Goal: Task Accomplishment & Management: Use online tool/utility

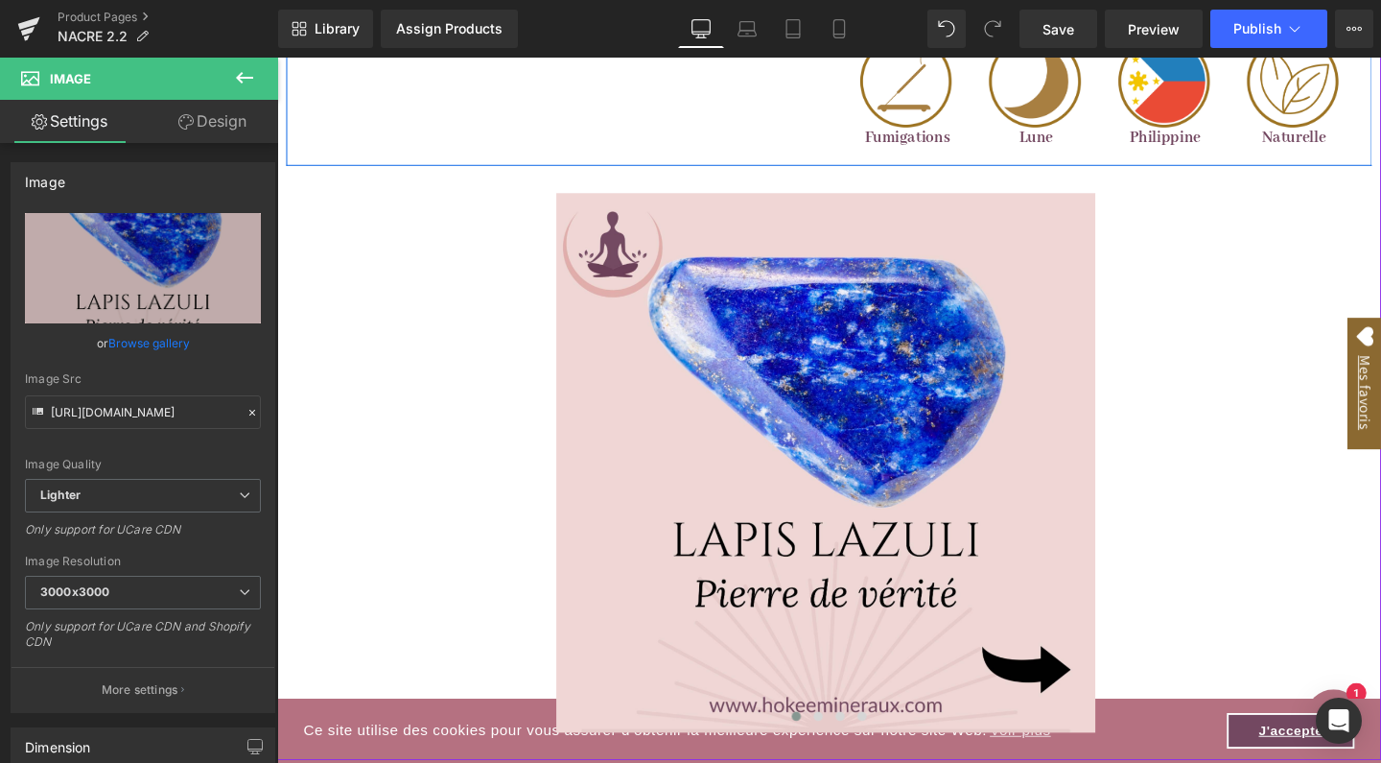
scroll to position [1524, 0]
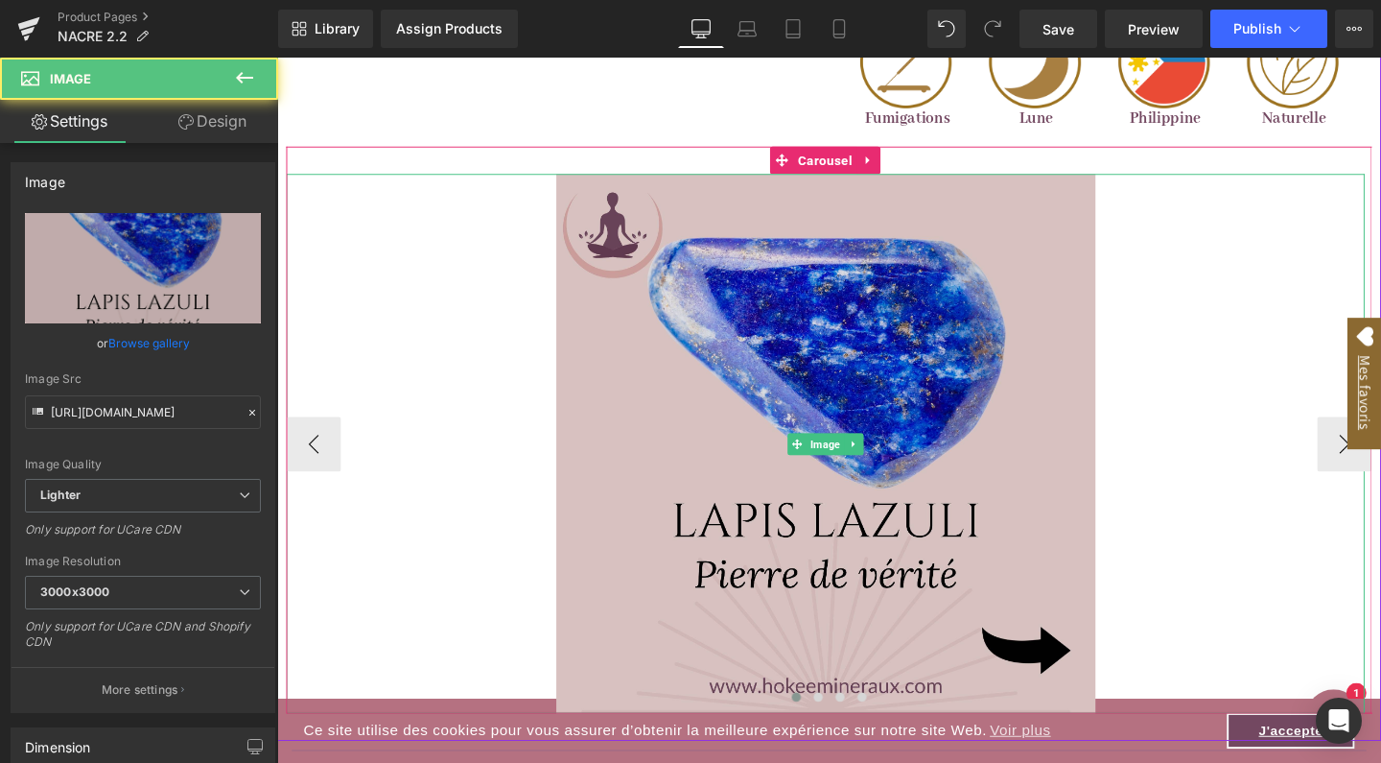
click at [846, 465] on div "Image" at bounding box center [854, 463] width 1134 height 567
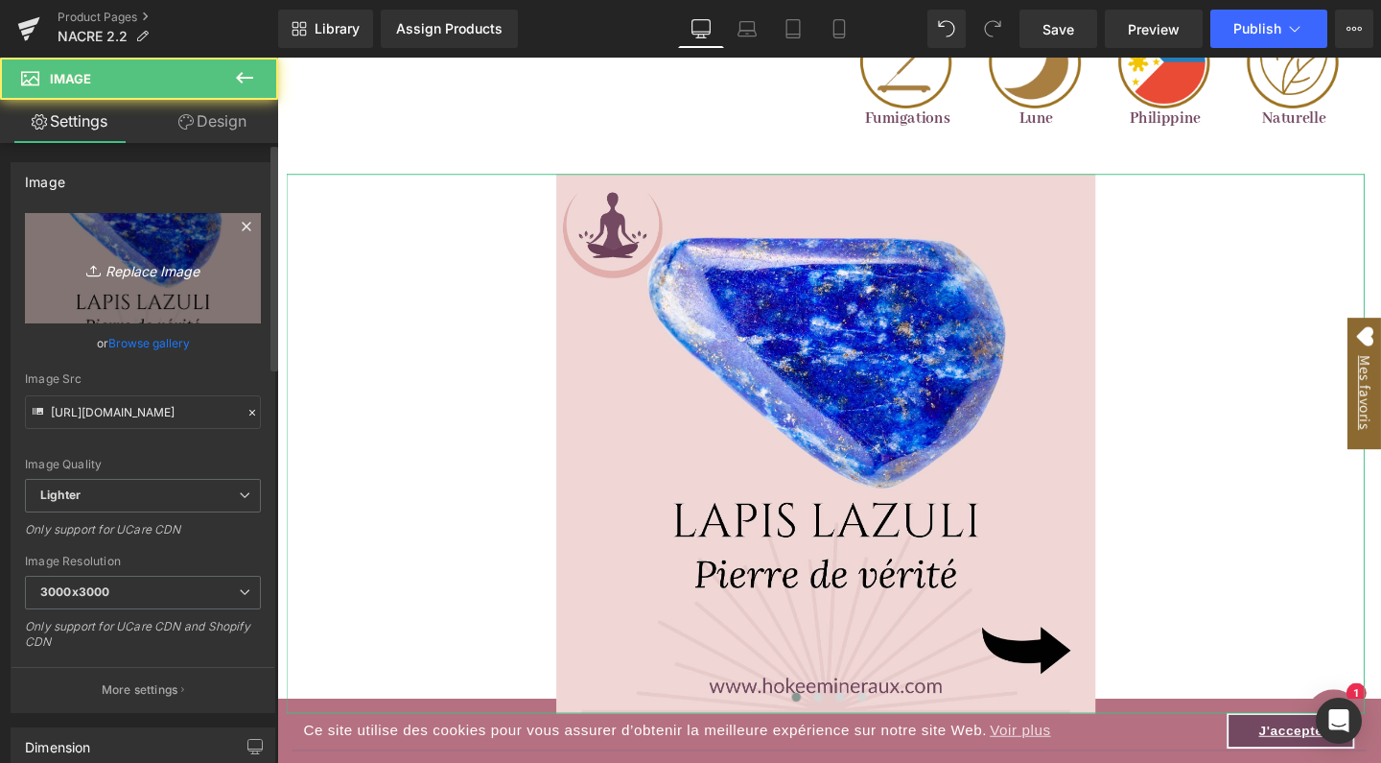
click at [142, 276] on icon "Replace Image" at bounding box center [142, 268] width 153 height 24
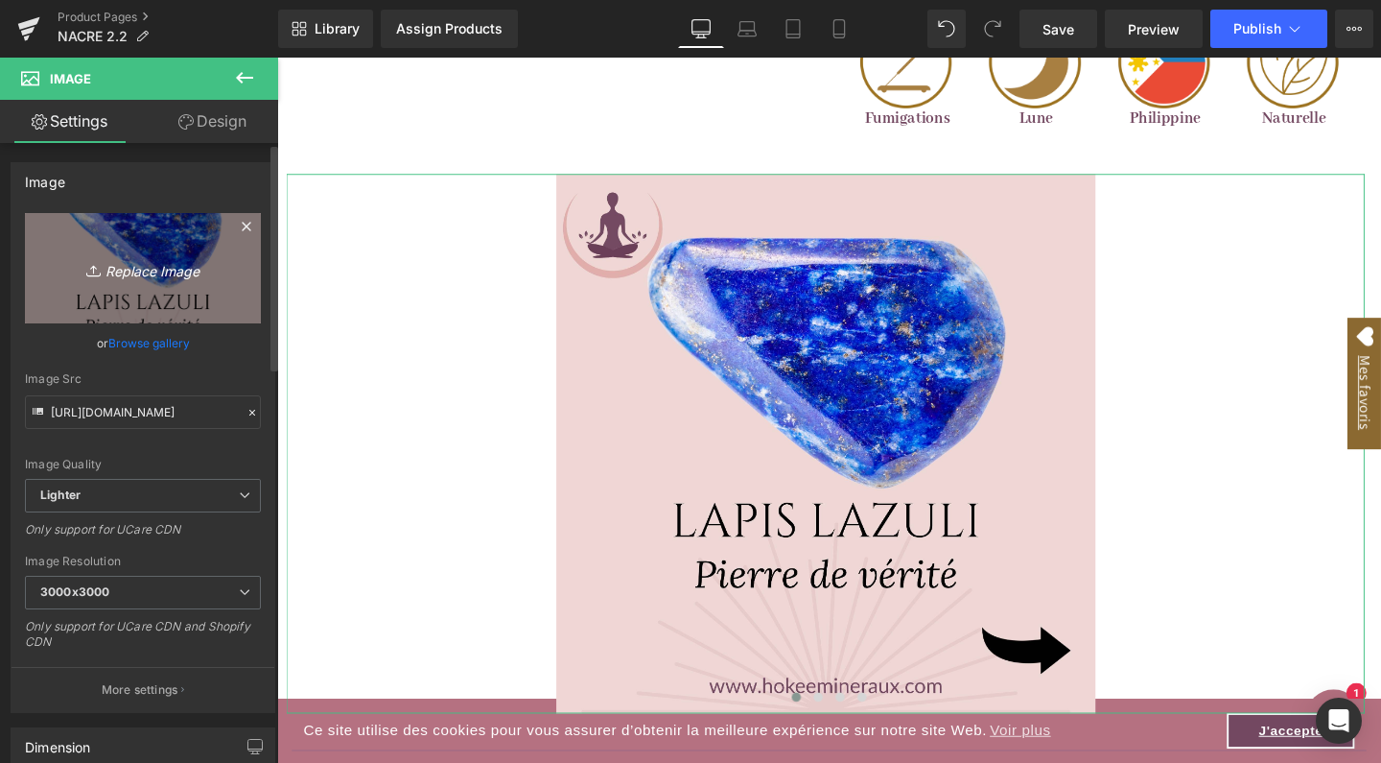
type input "C:\fakepath\1.jpg"
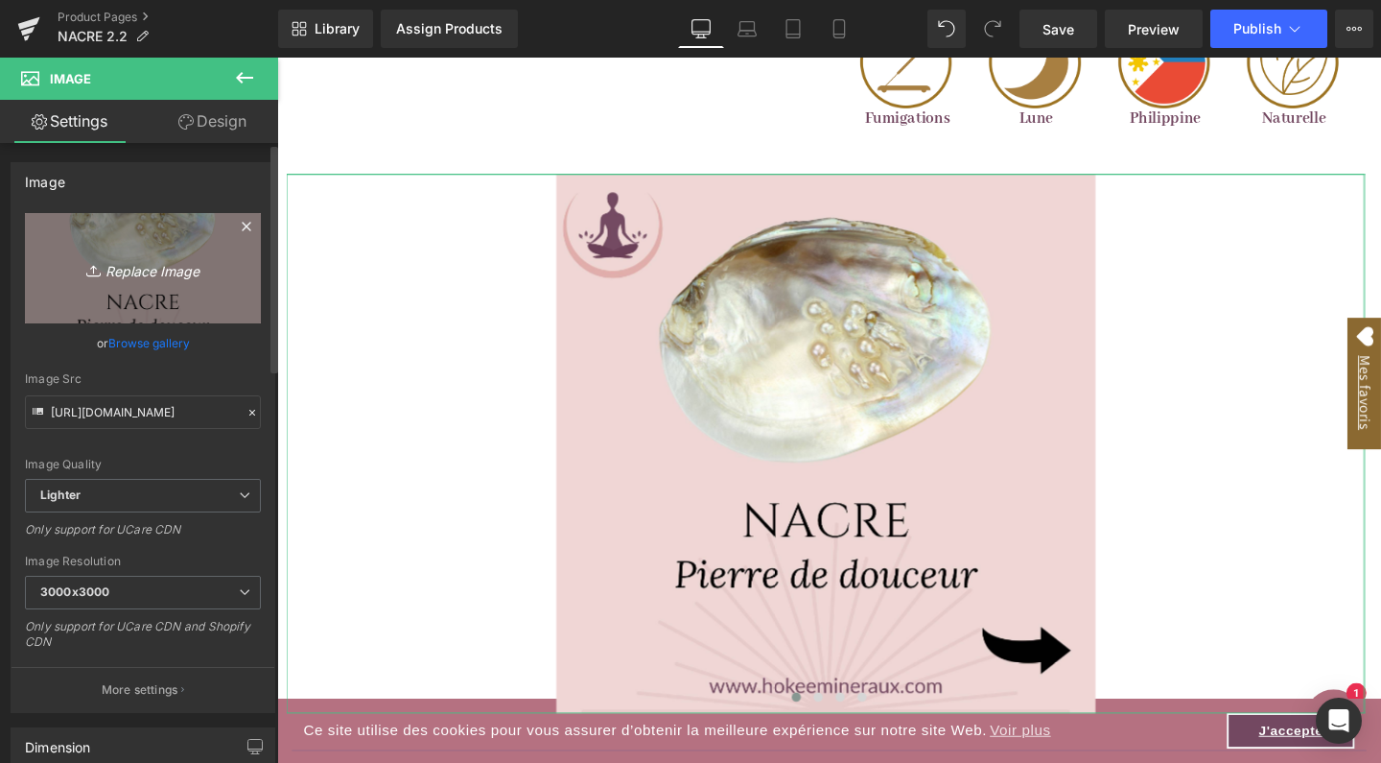
type input "[URL][DOMAIN_NAME]"
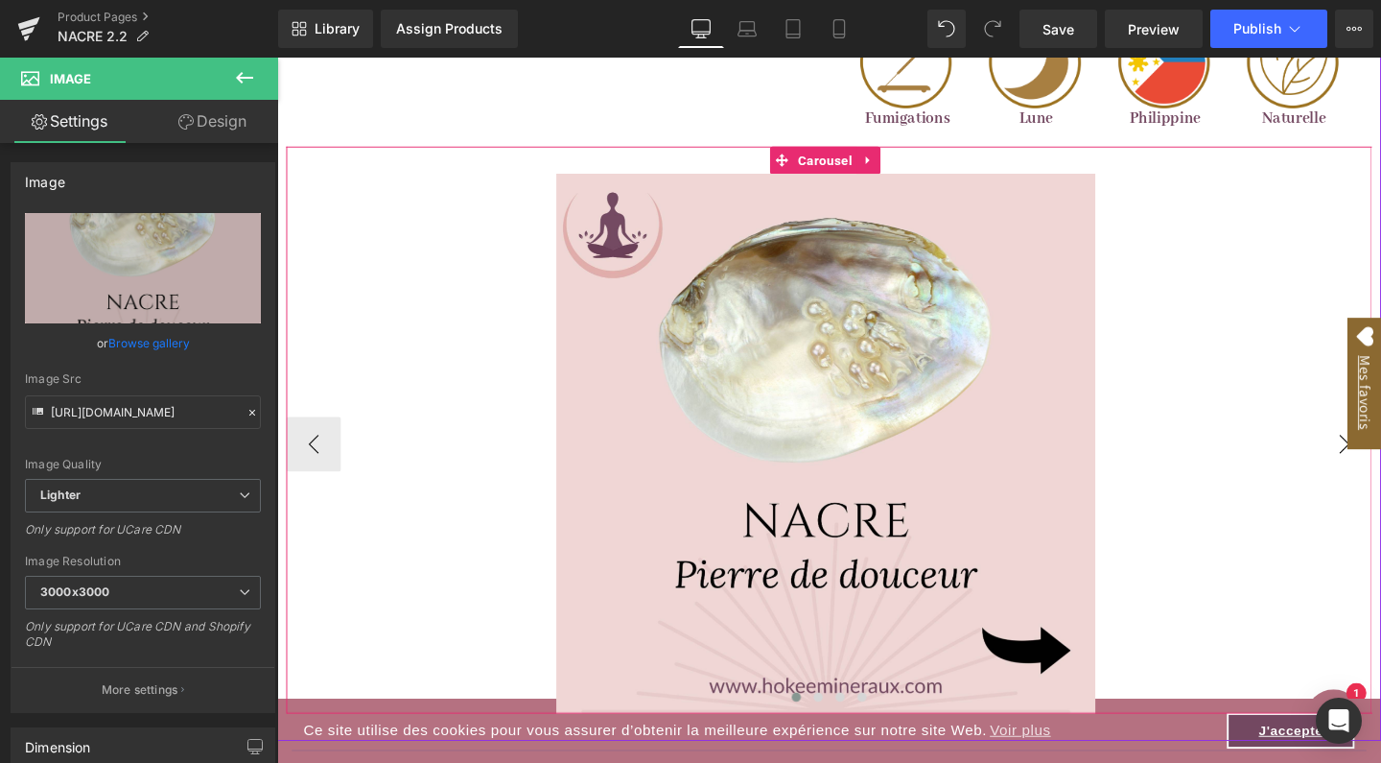
click at [1380, 474] on button "›" at bounding box center [1400, 464] width 58 height 58
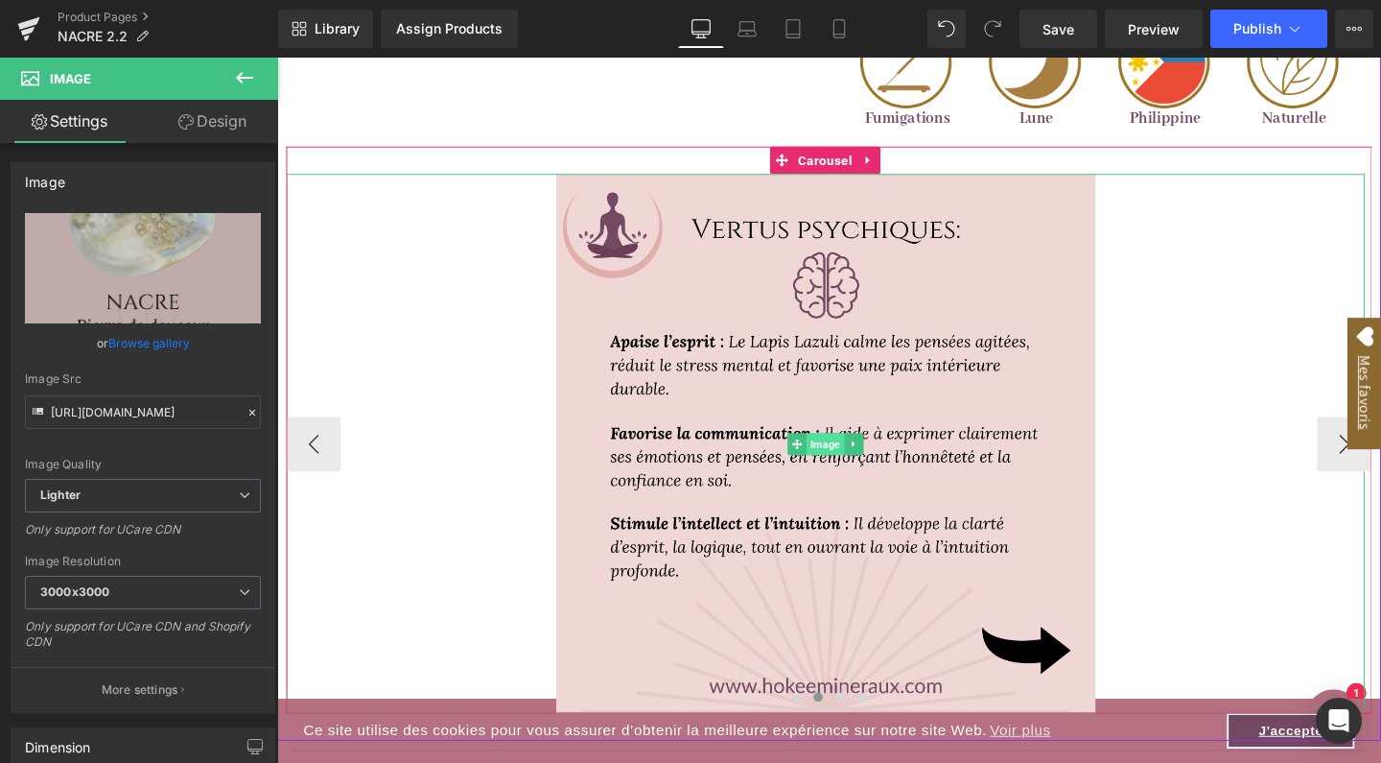
click at [854, 453] on span "Image" at bounding box center [853, 464] width 39 height 23
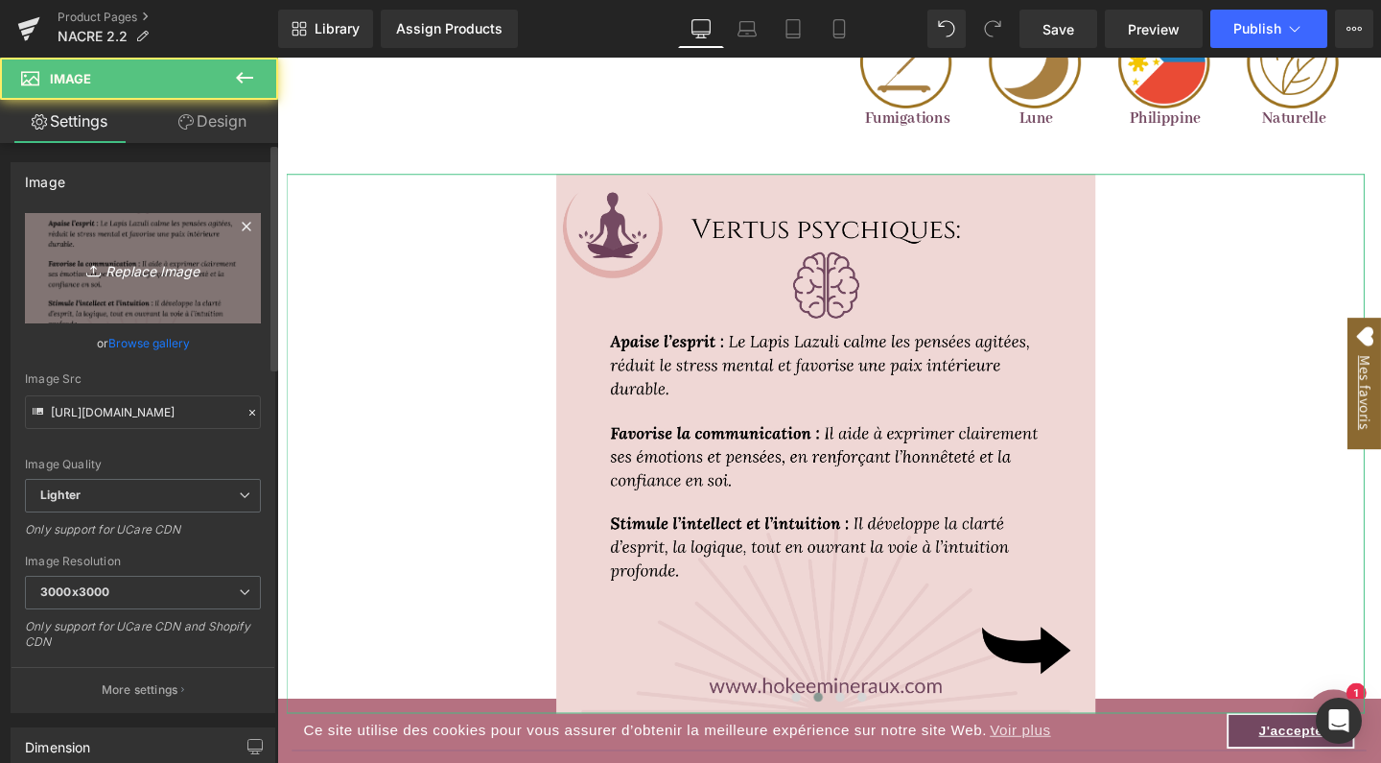
click at [138, 266] on icon "Replace Image" at bounding box center [142, 268] width 153 height 24
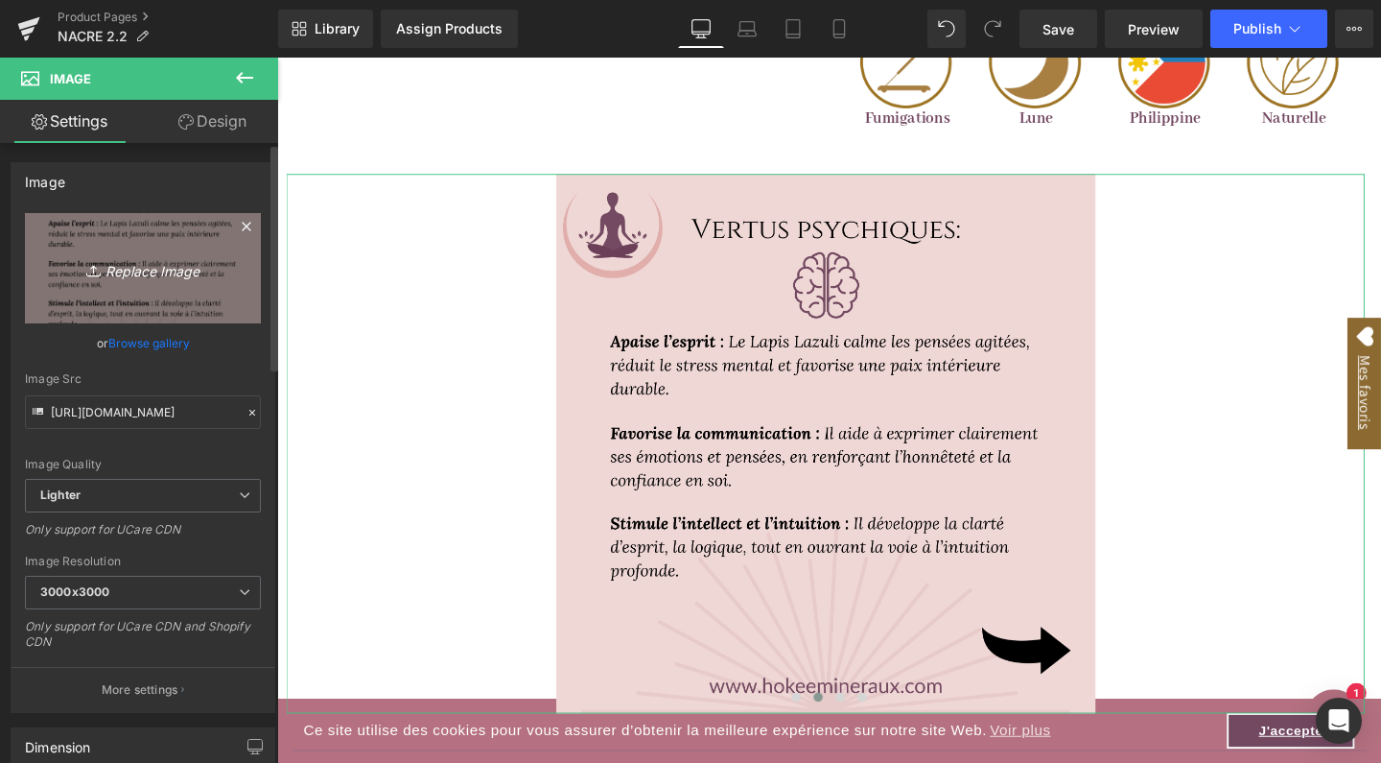
type input "C:\fakepath\2.jpg"
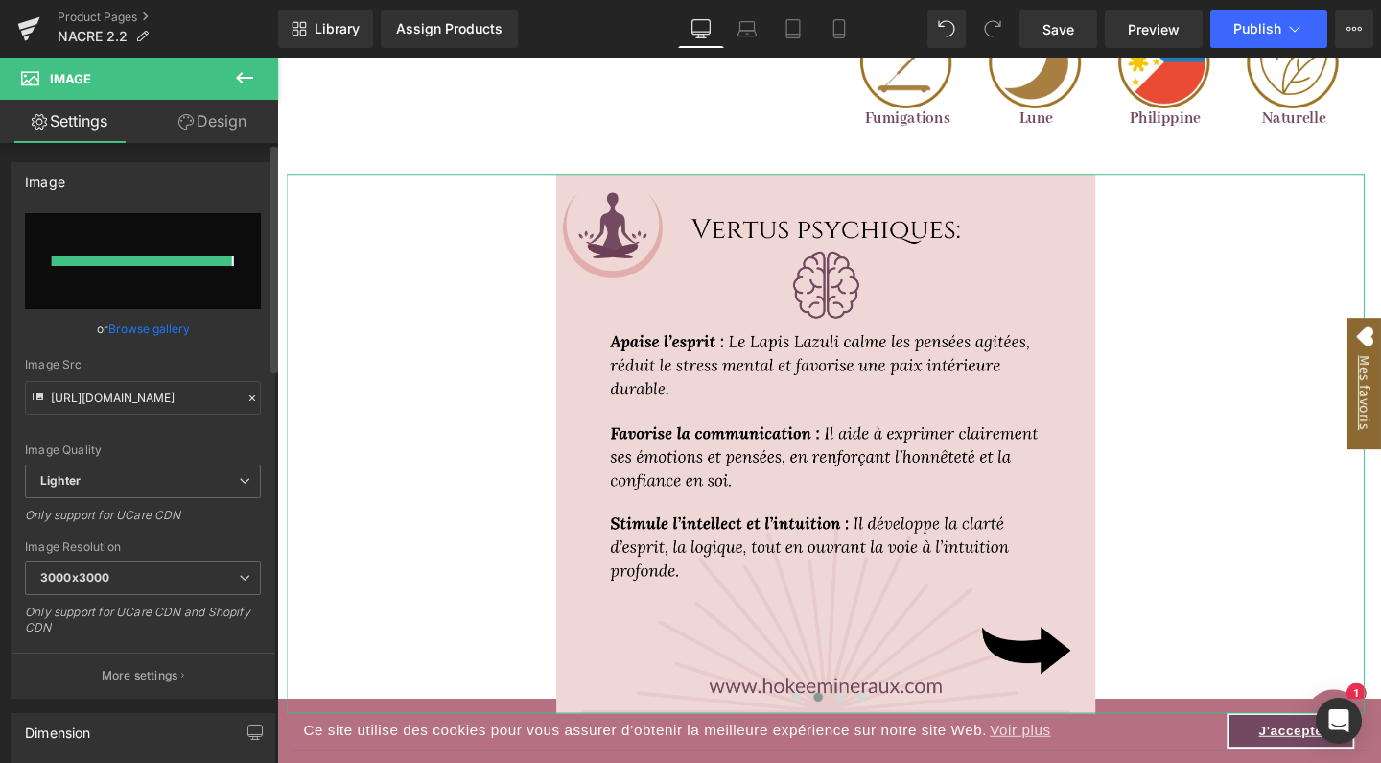
type input "[URL][DOMAIN_NAME]"
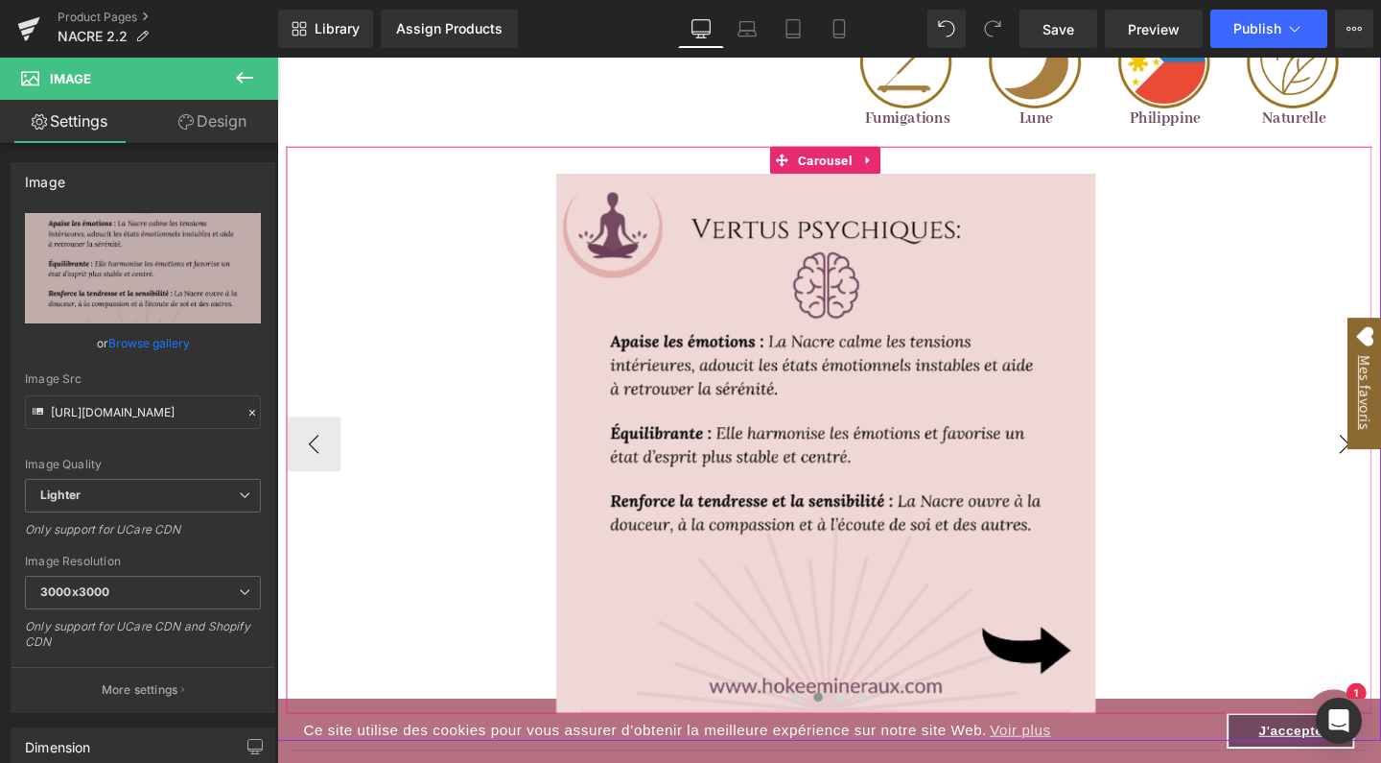
click at [1379, 471] on button "›" at bounding box center [1400, 464] width 58 height 58
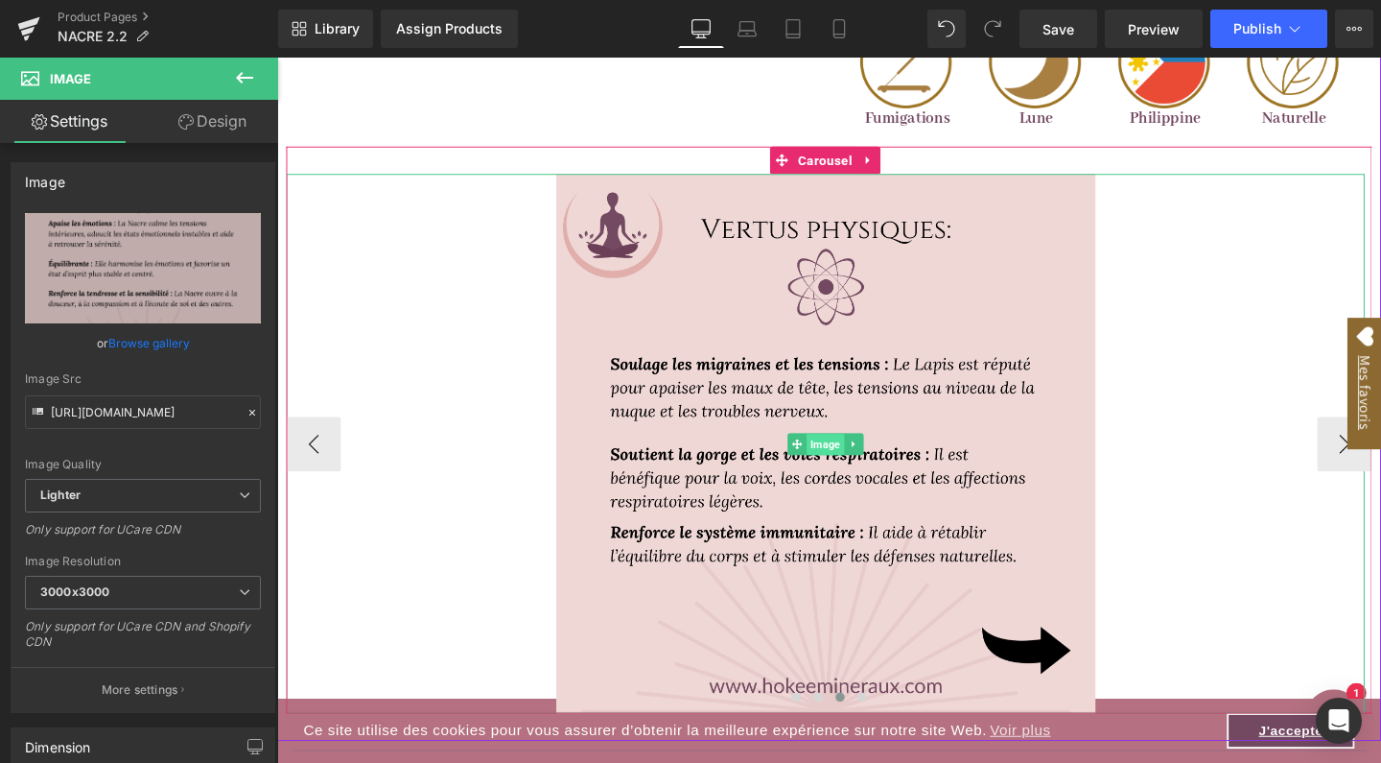
click at [858, 462] on span "Image" at bounding box center [853, 464] width 39 height 23
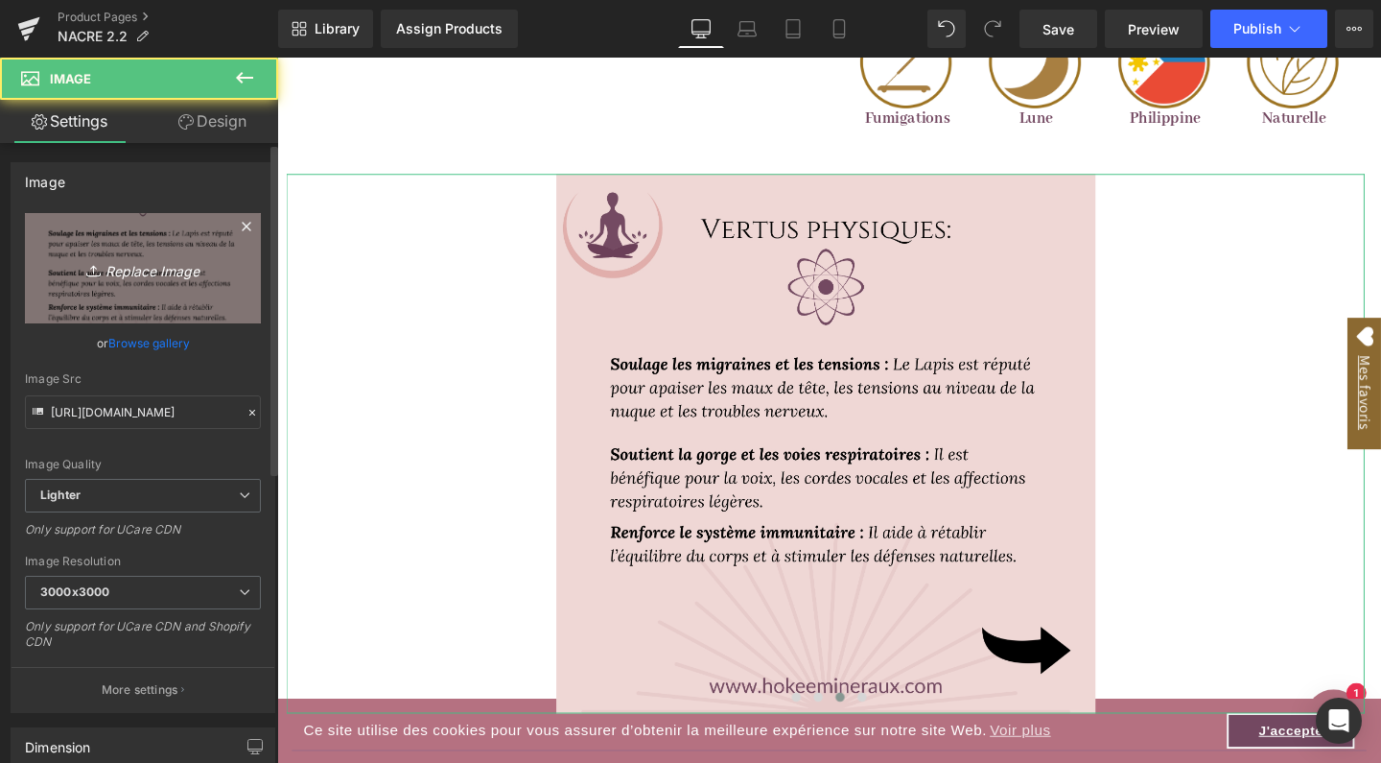
click at [162, 275] on icon "Replace Image" at bounding box center [142, 268] width 153 height 24
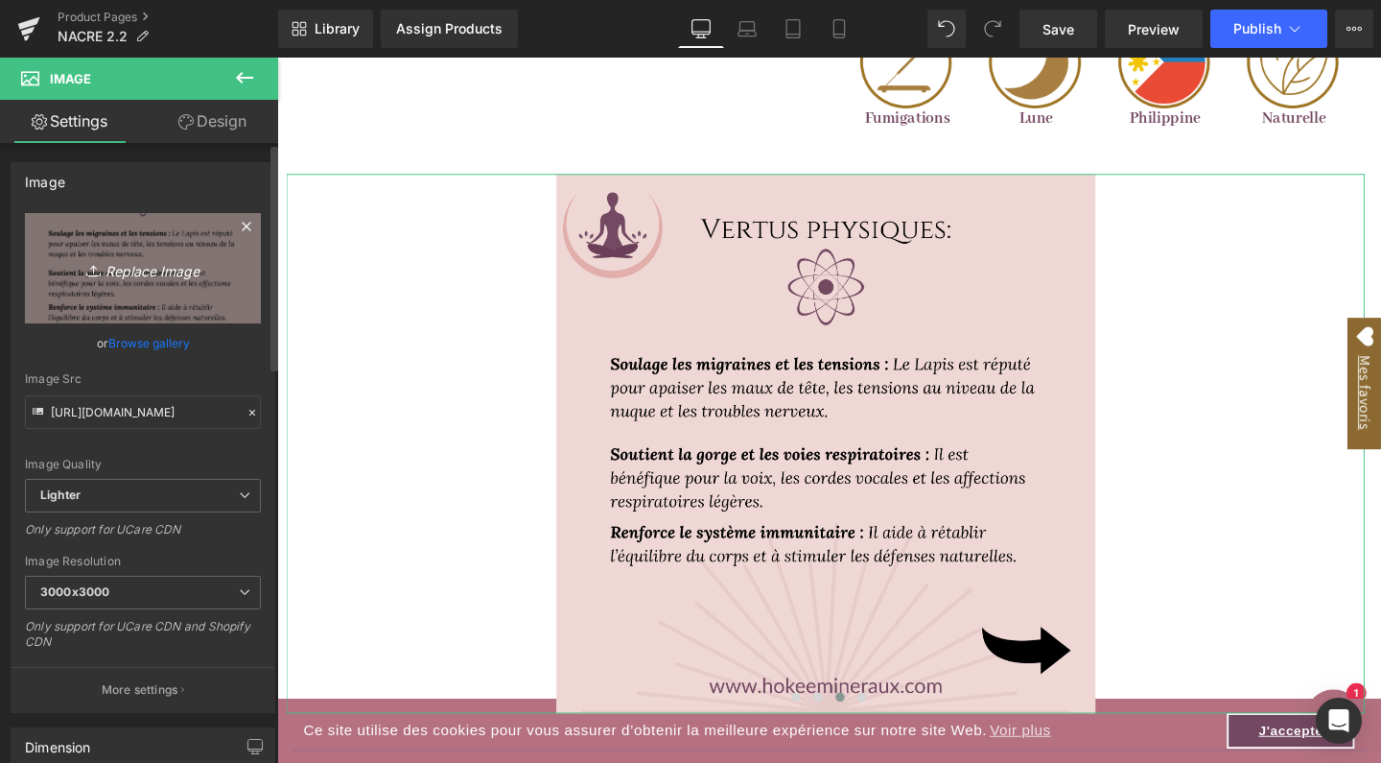
type input "C:\fakepath\3.jpg"
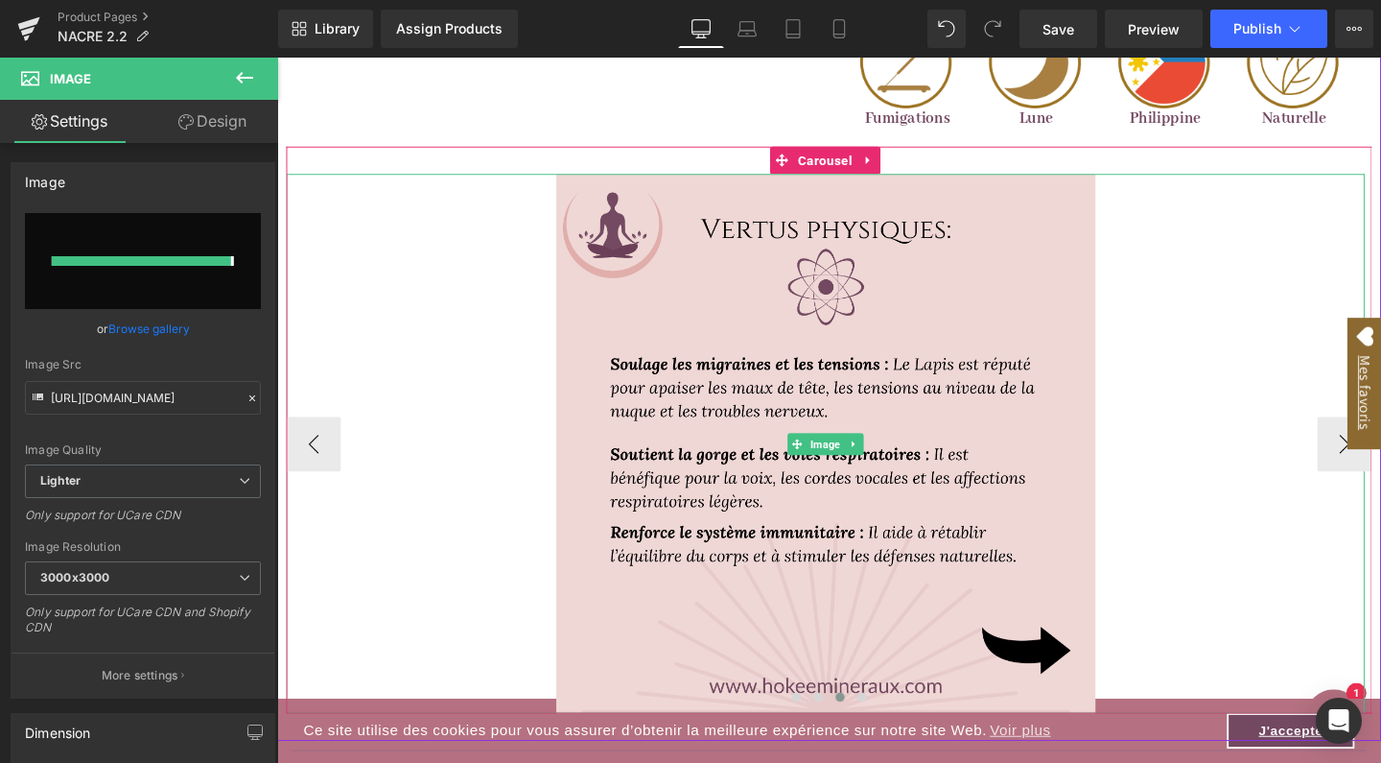
type input "[URL][DOMAIN_NAME]"
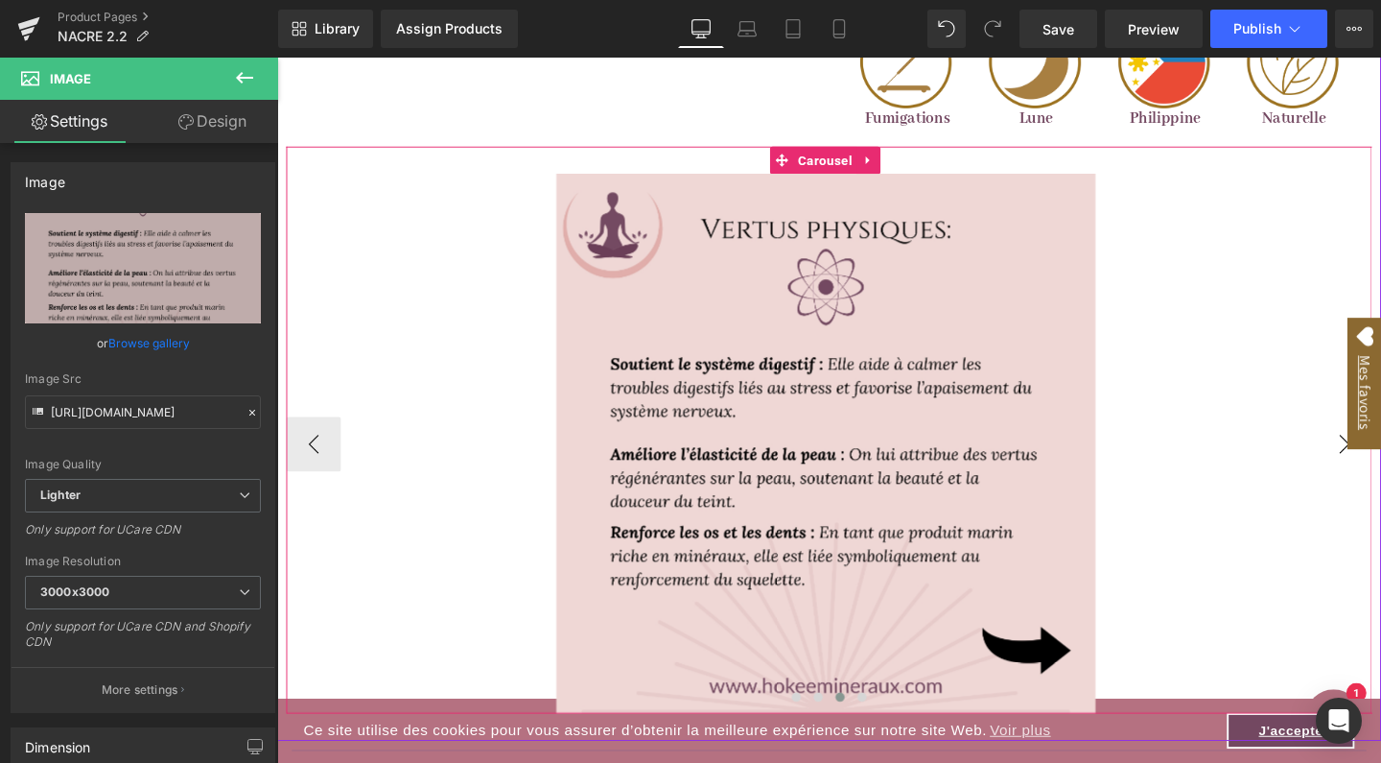
click at [1380, 459] on button "›" at bounding box center [1400, 464] width 58 height 58
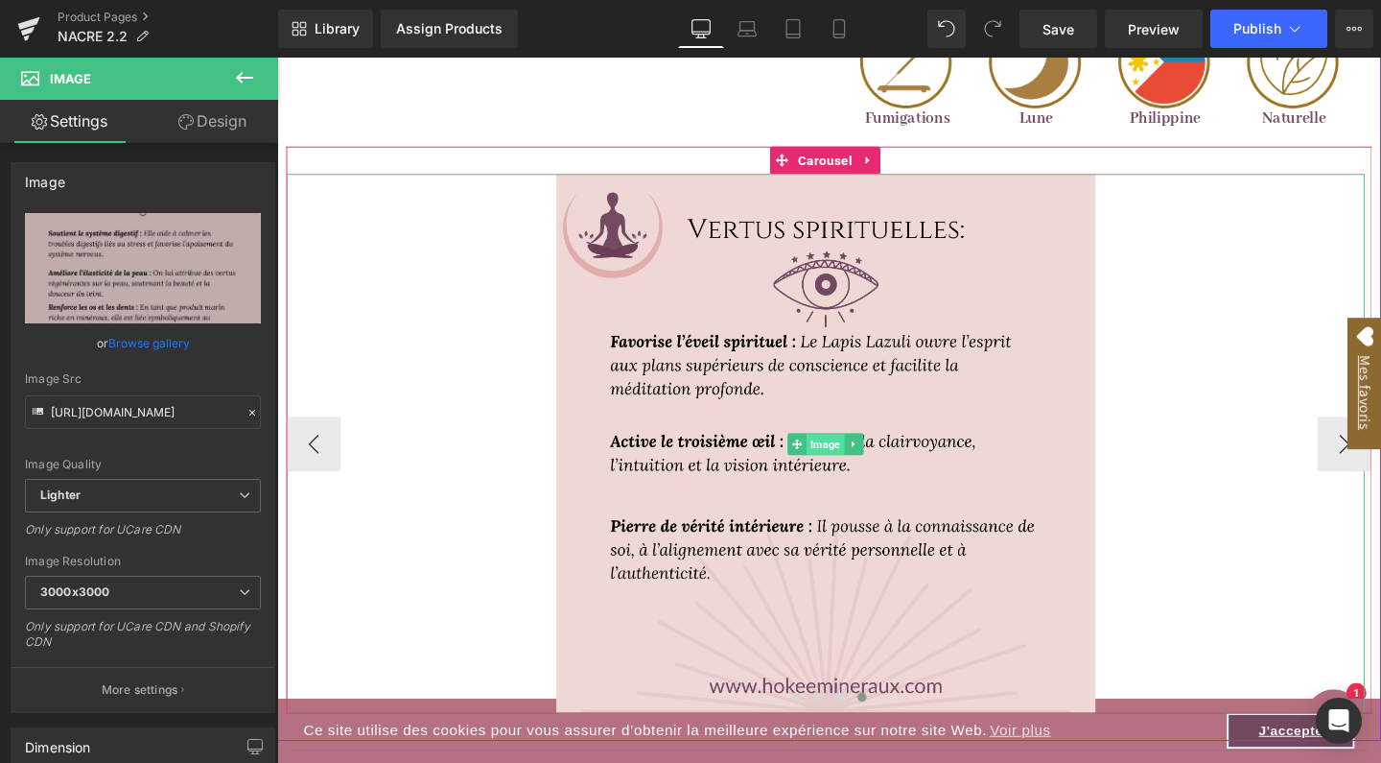
click at [849, 457] on span "Image" at bounding box center [853, 464] width 39 height 23
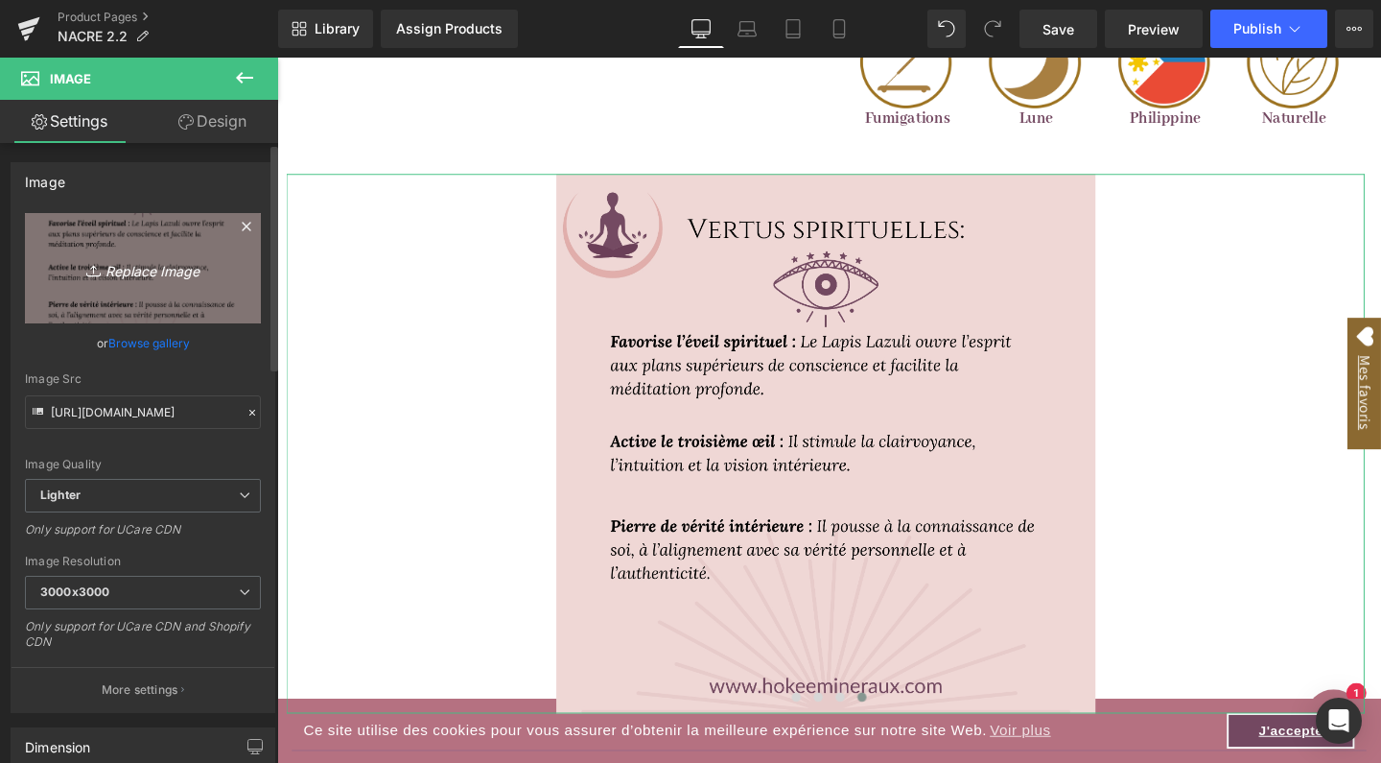
click at [159, 270] on icon "Replace Image" at bounding box center [142, 268] width 153 height 24
type input "C:\fakepath\4.jpg"
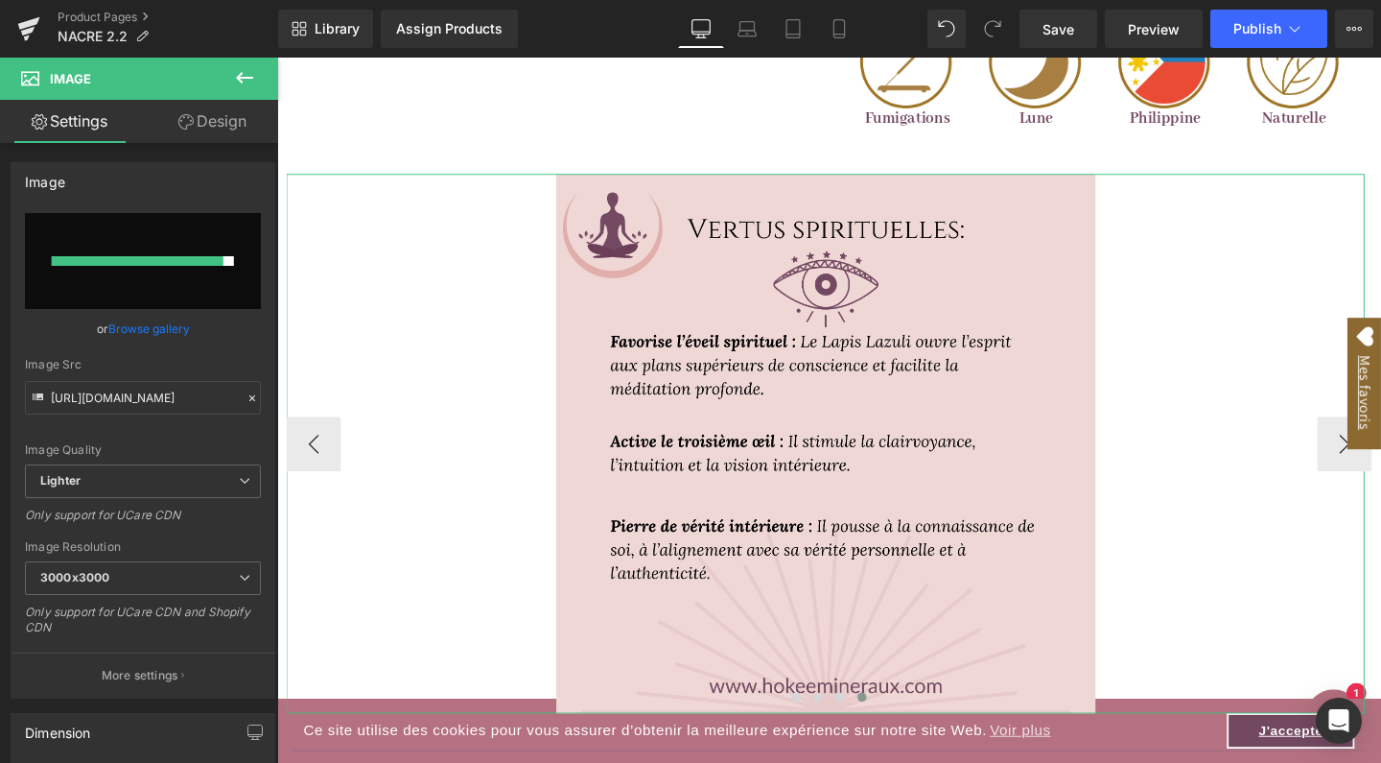
type input "[URL][DOMAIN_NAME]"
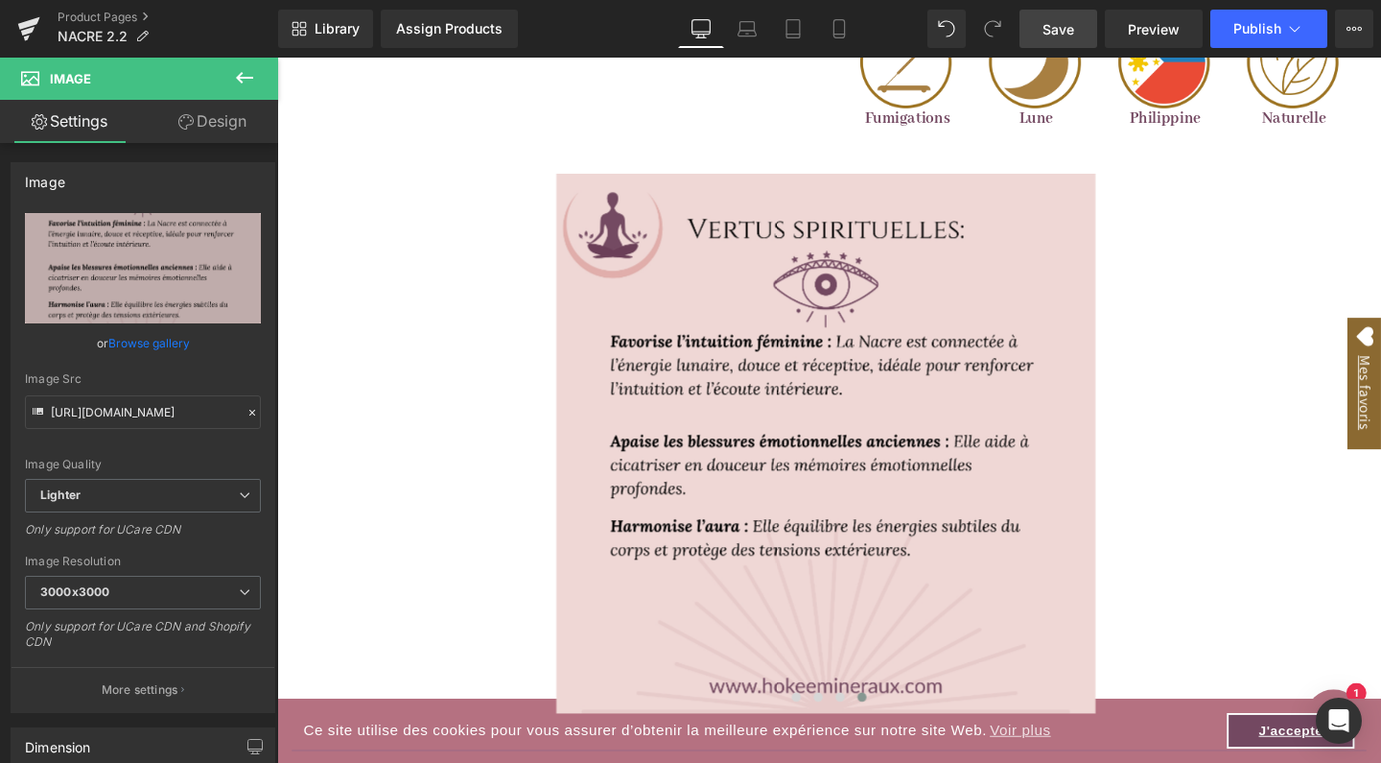
click at [1047, 33] on span "Save" at bounding box center [1059, 29] width 32 height 20
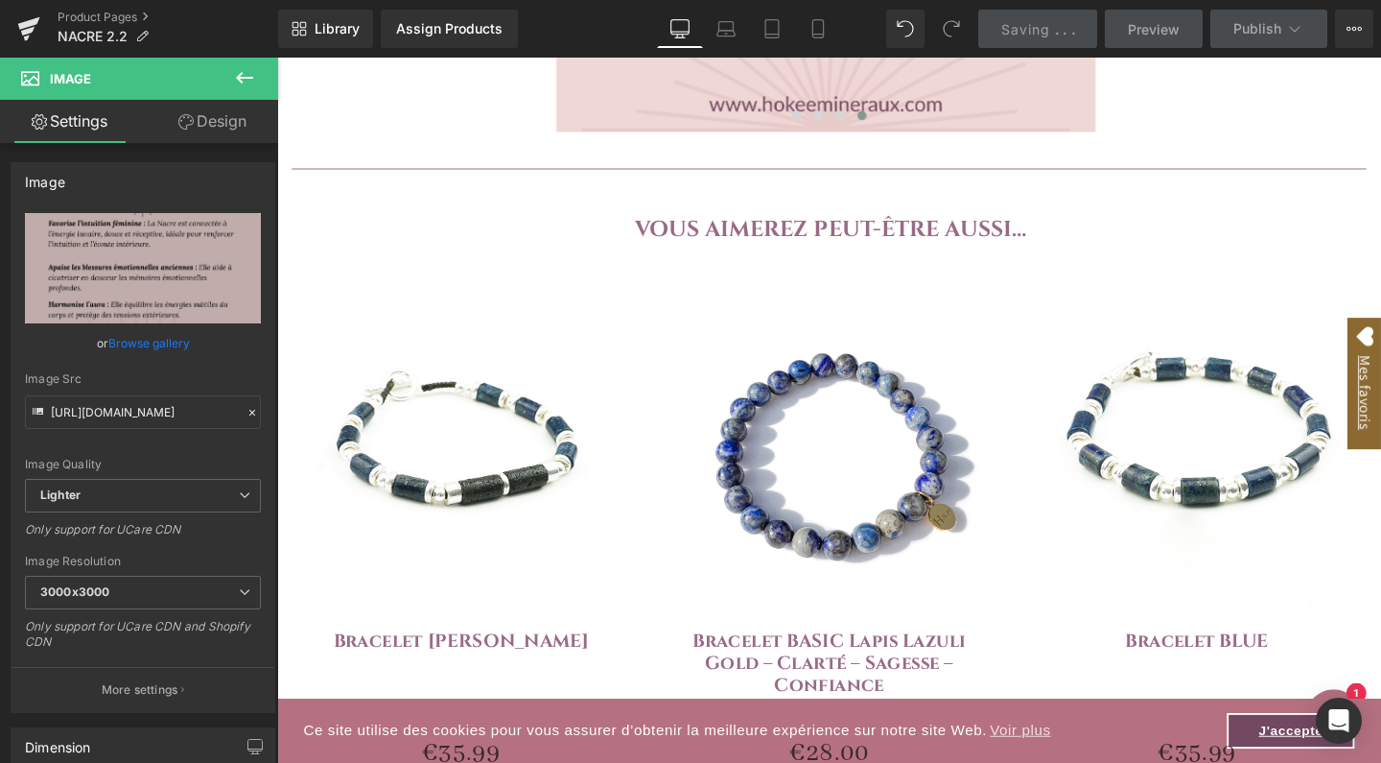
scroll to position [2180, 0]
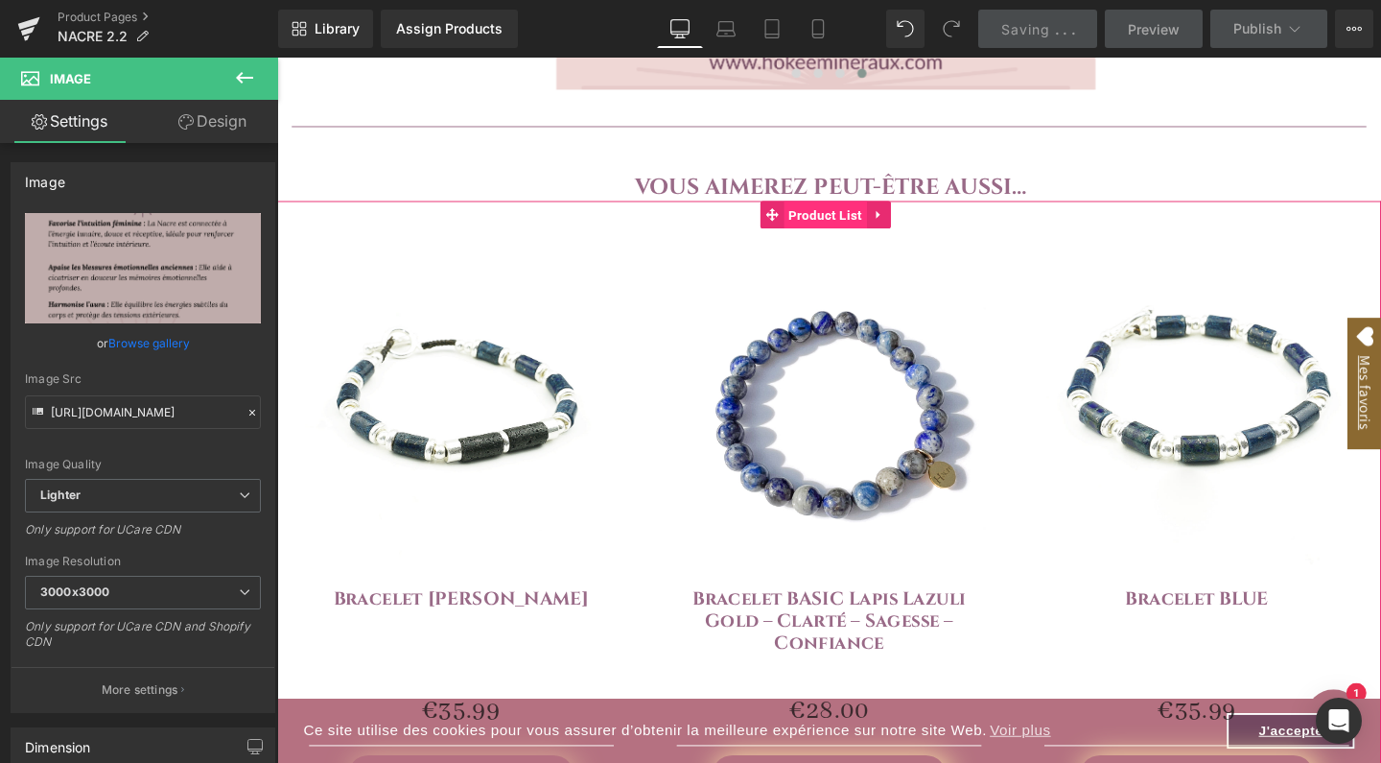
click at [864, 221] on span "Product List" at bounding box center [853, 222] width 87 height 29
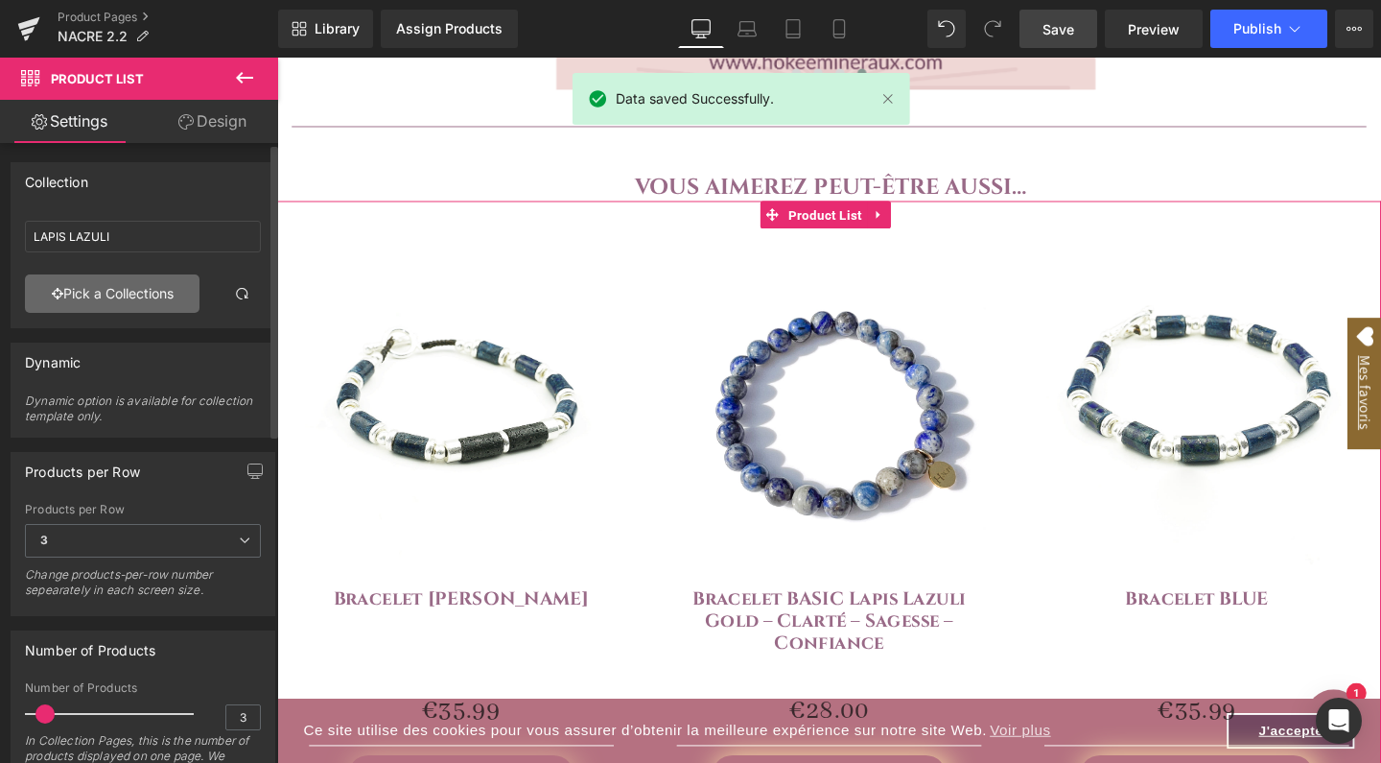
click at [140, 303] on link "Pick a Collections" at bounding box center [112, 293] width 175 height 38
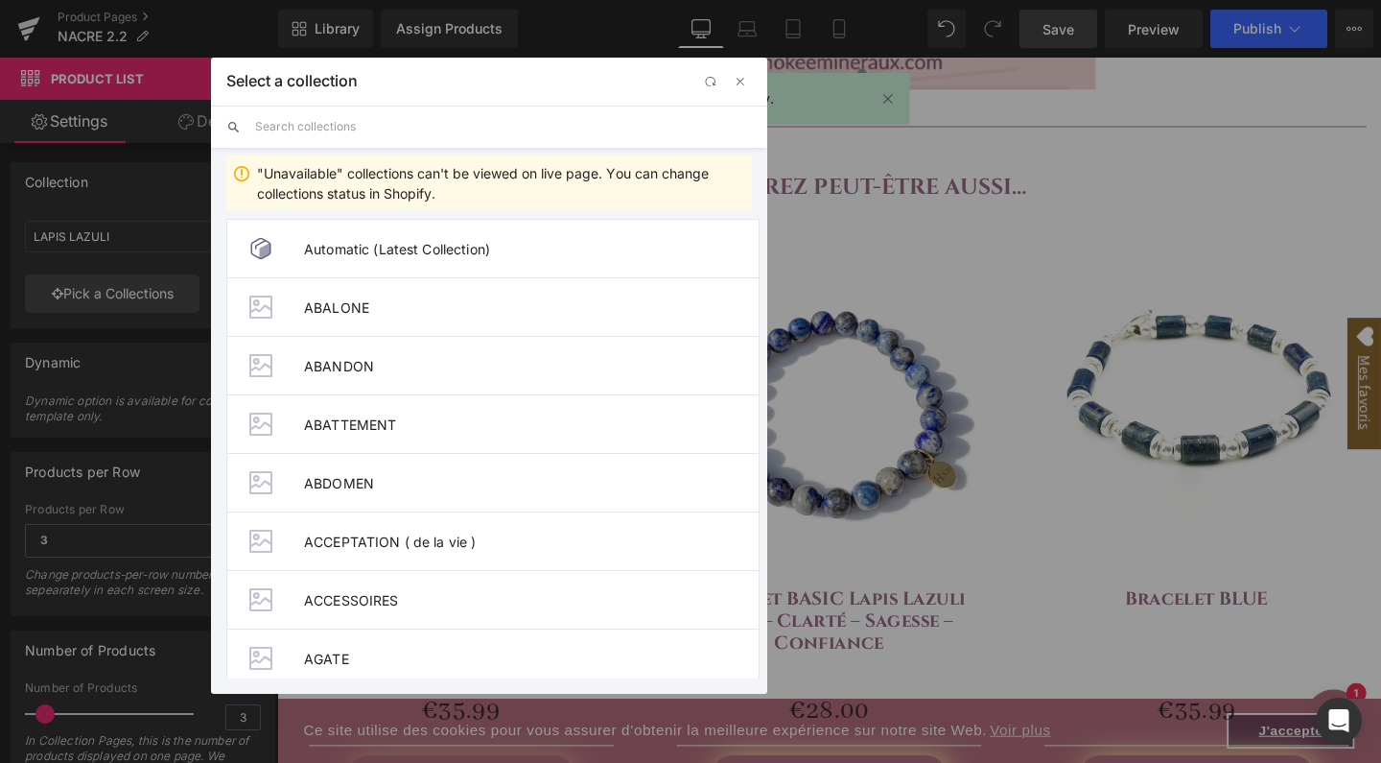
click at [347, 126] on input "text" at bounding box center [503, 127] width 497 height 42
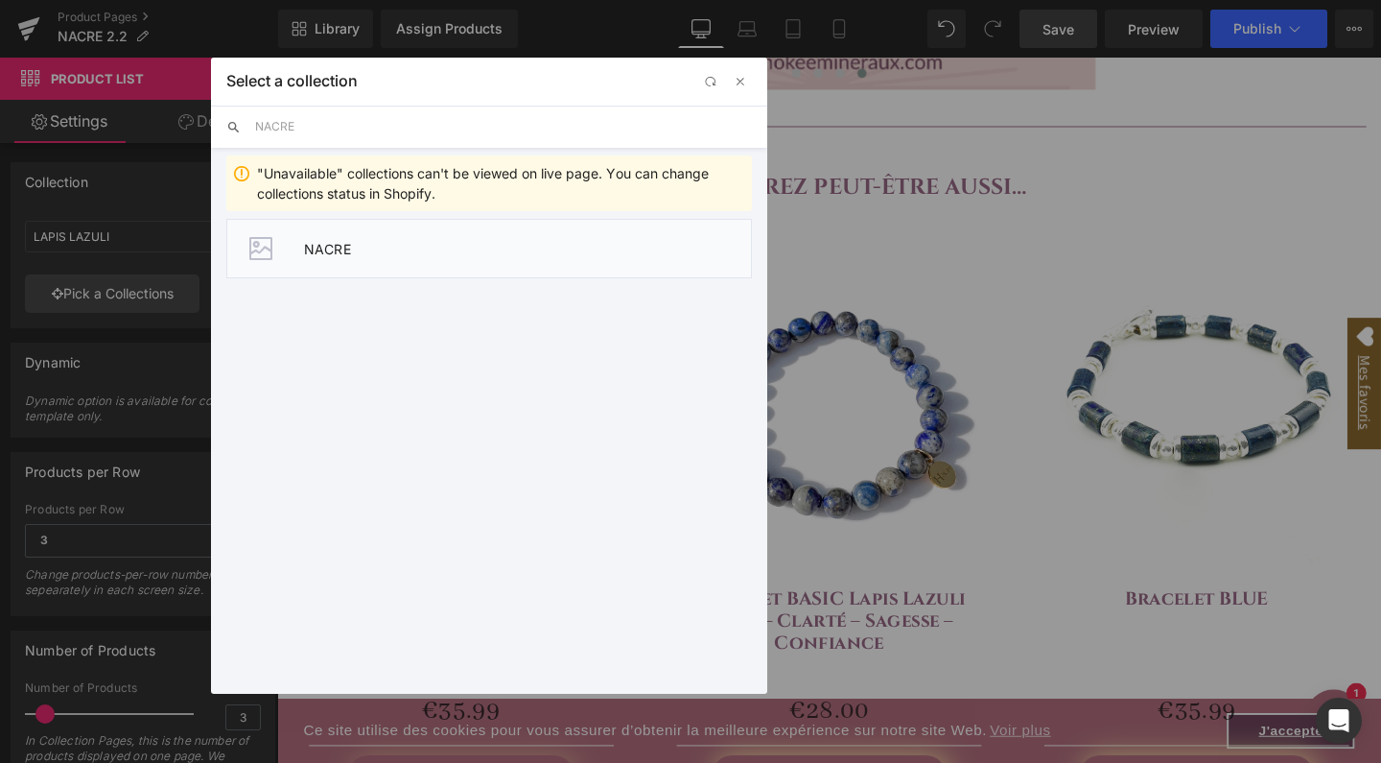
type input "NACRE"
click at [329, 259] on li "NACRE" at bounding box center [489, 248] width 526 height 59
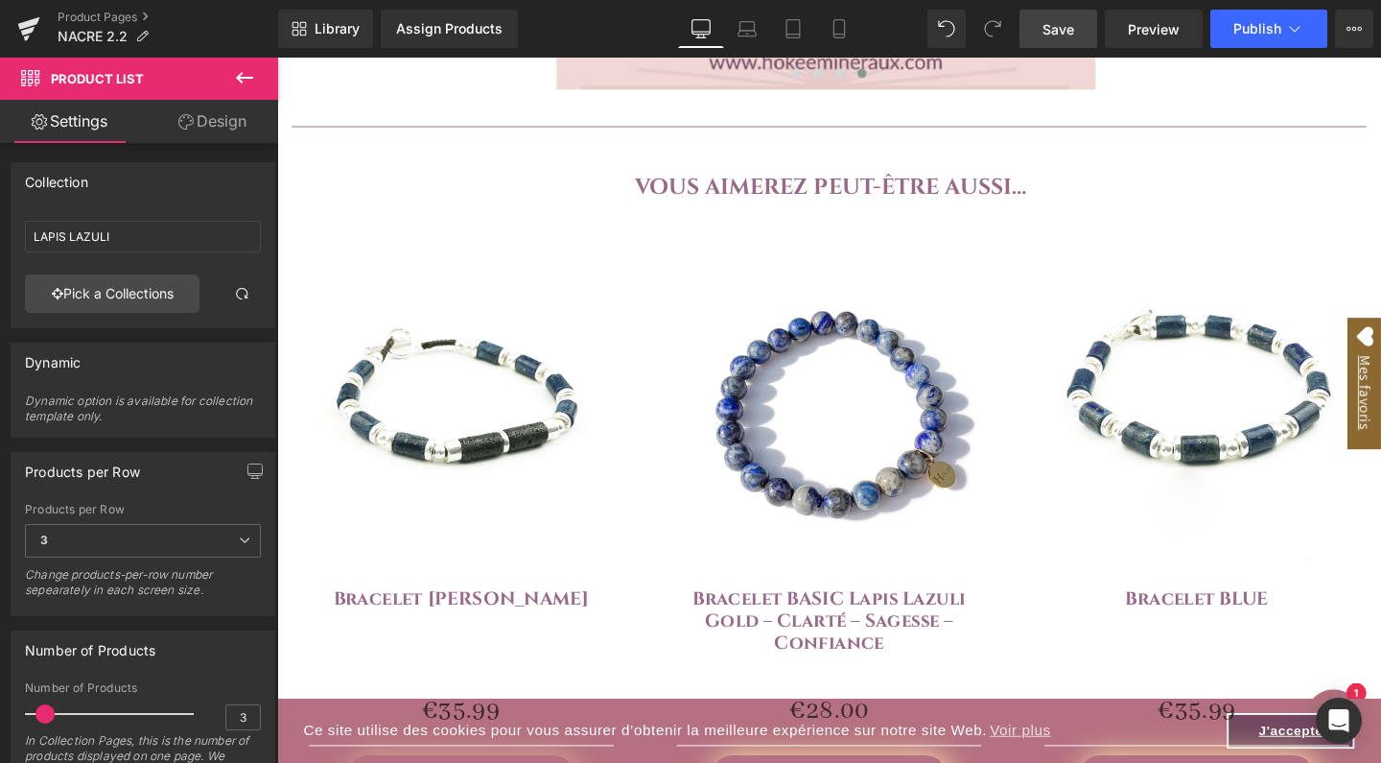
type input "NACRE"
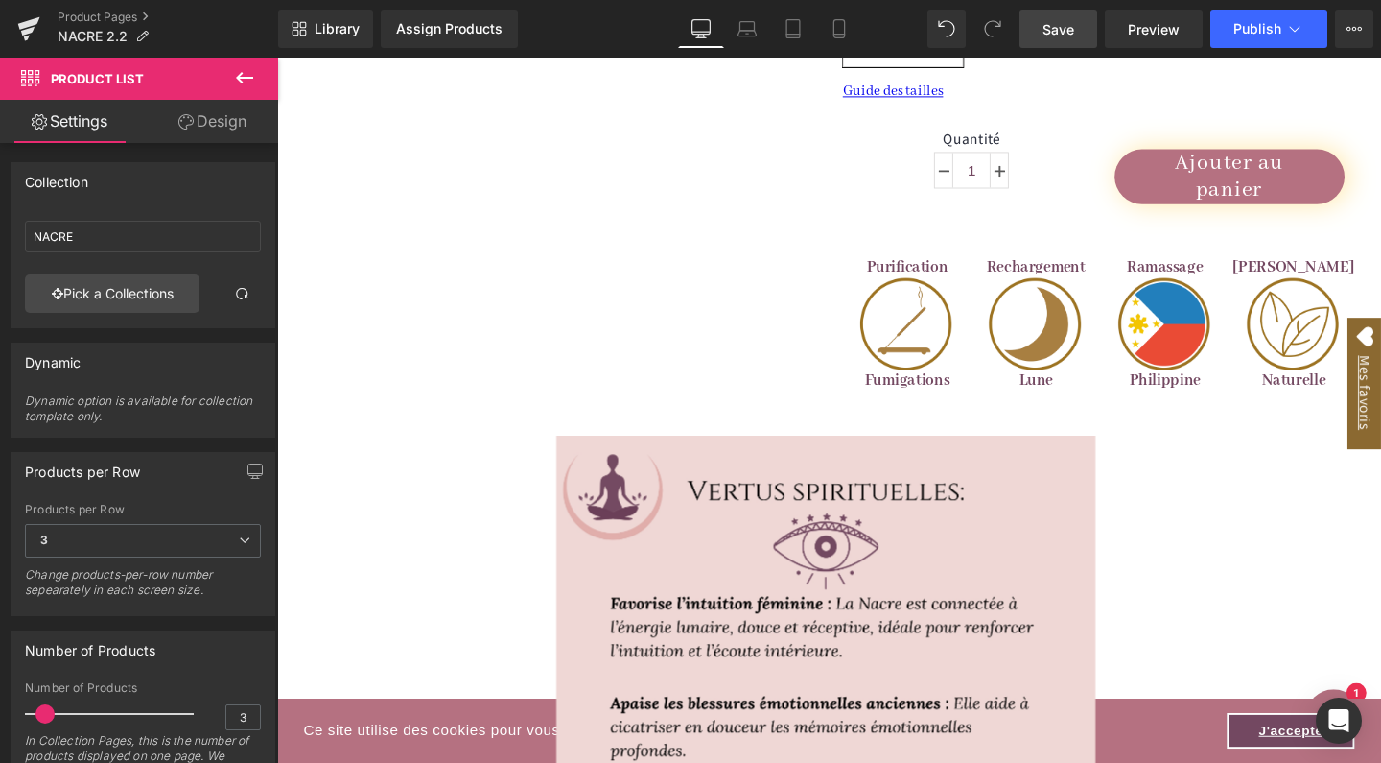
scroll to position [1195, 0]
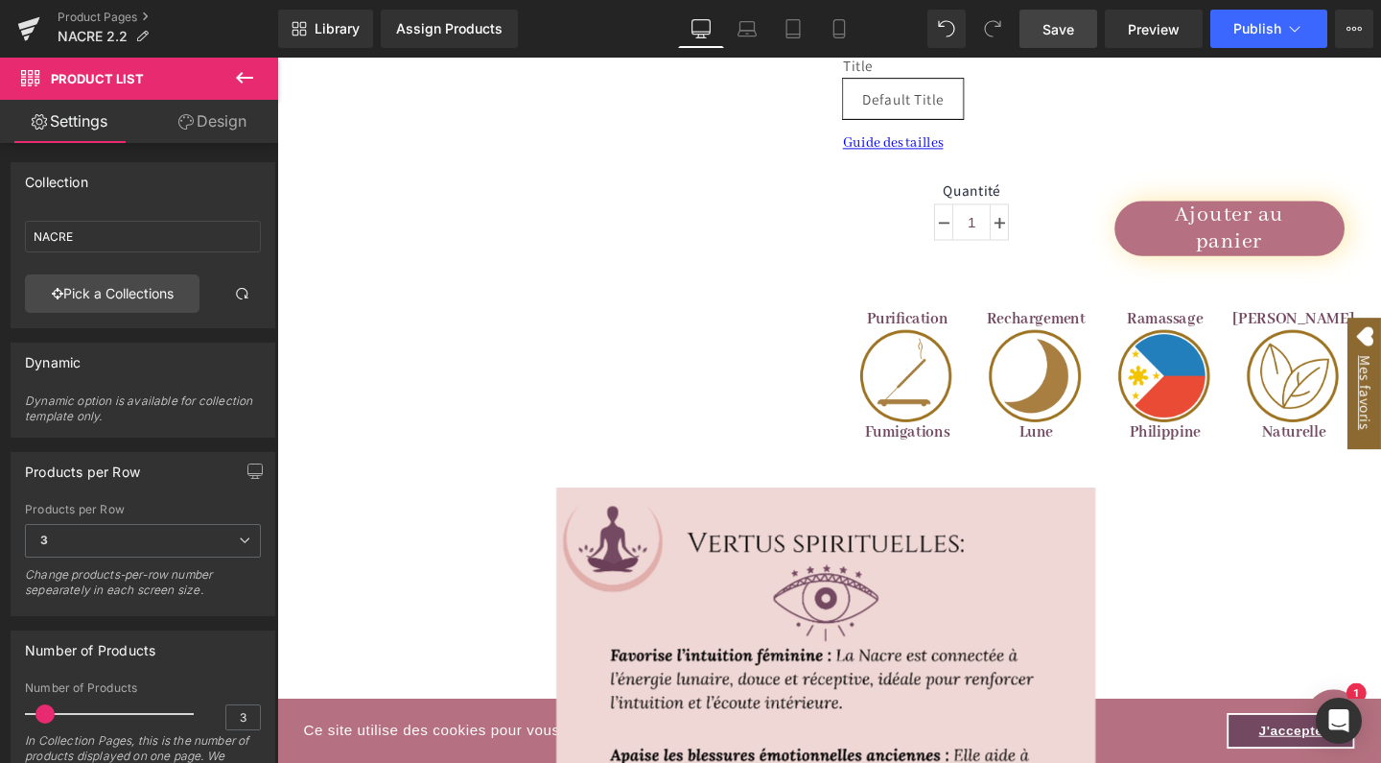
click at [1065, 30] on span "Save" at bounding box center [1059, 29] width 32 height 20
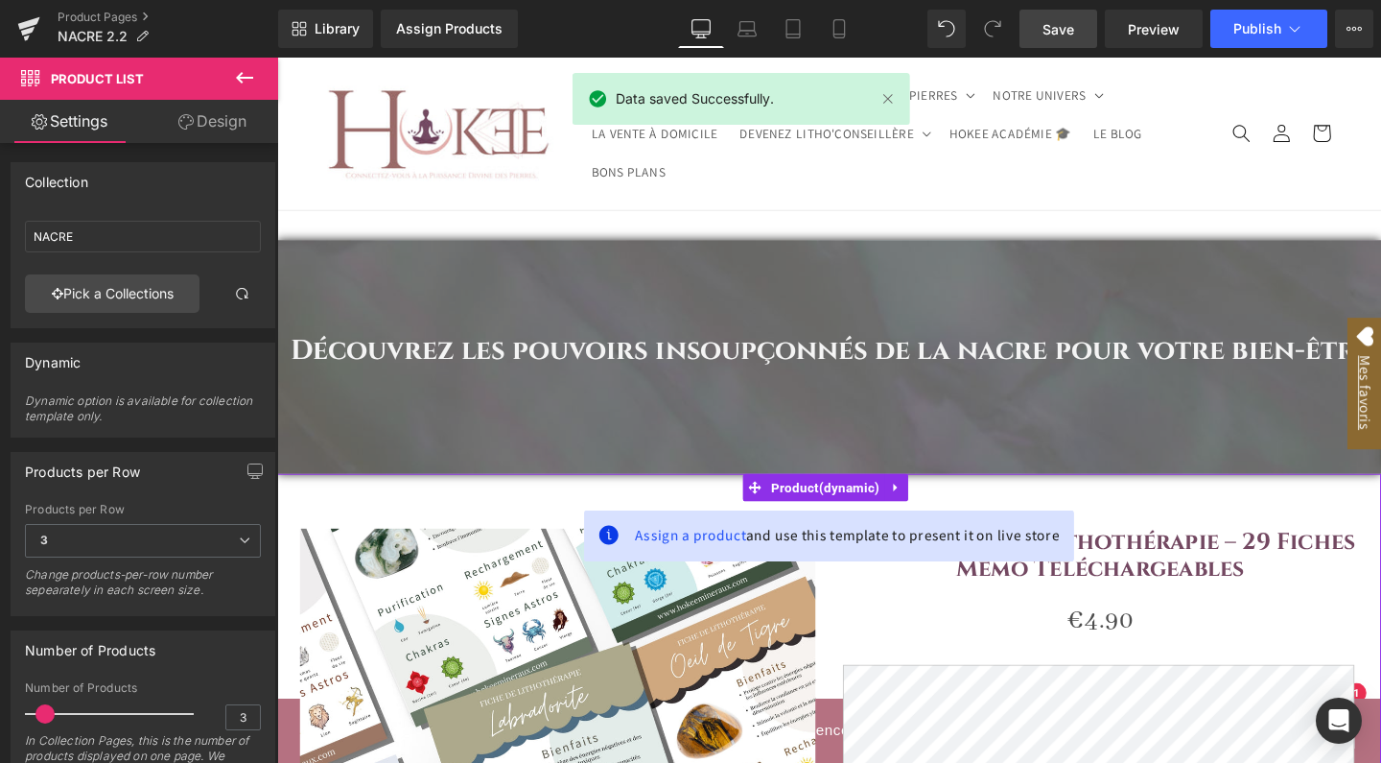
scroll to position [0, 0]
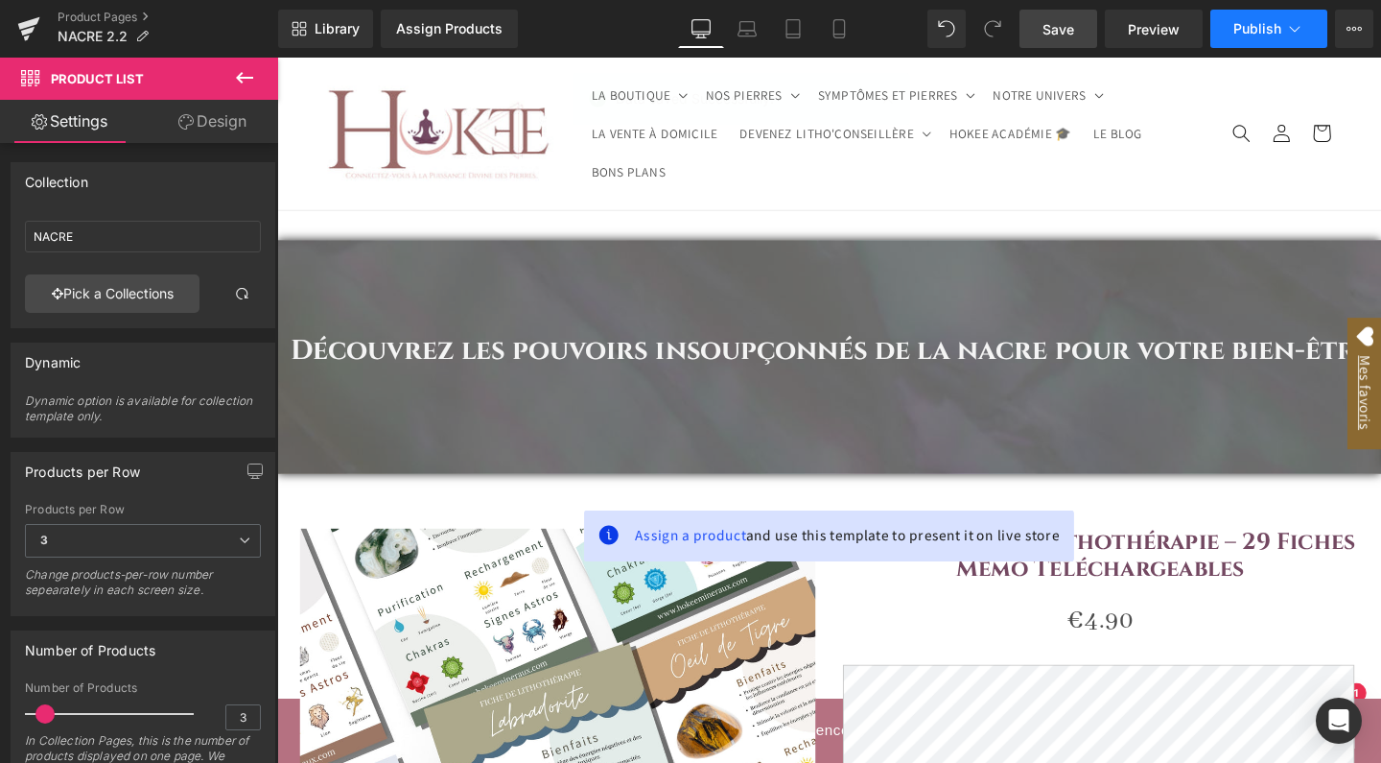
click at [1281, 29] on button "Publish" at bounding box center [1268, 29] width 117 height 38
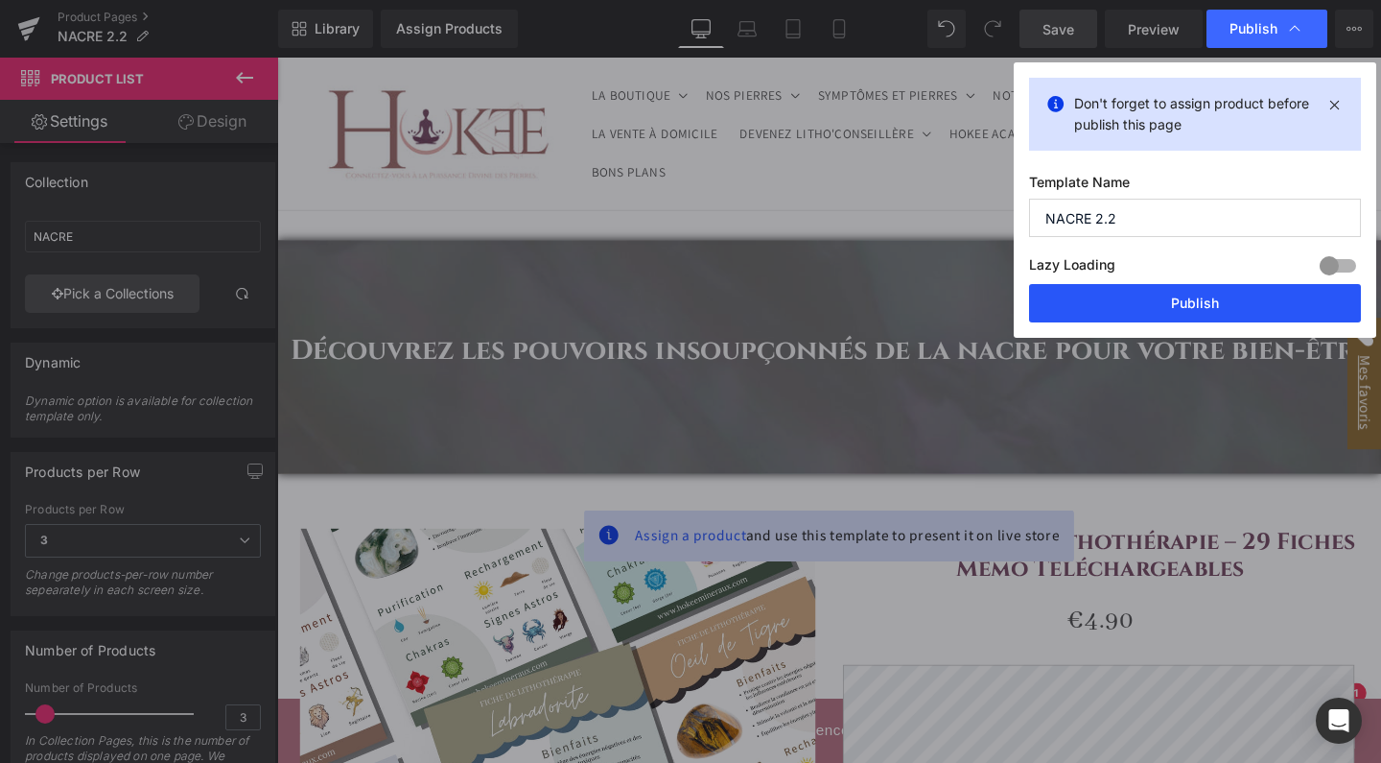
click at [1176, 300] on button "Publish" at bounding box center [1195, 303] width 332 height 38
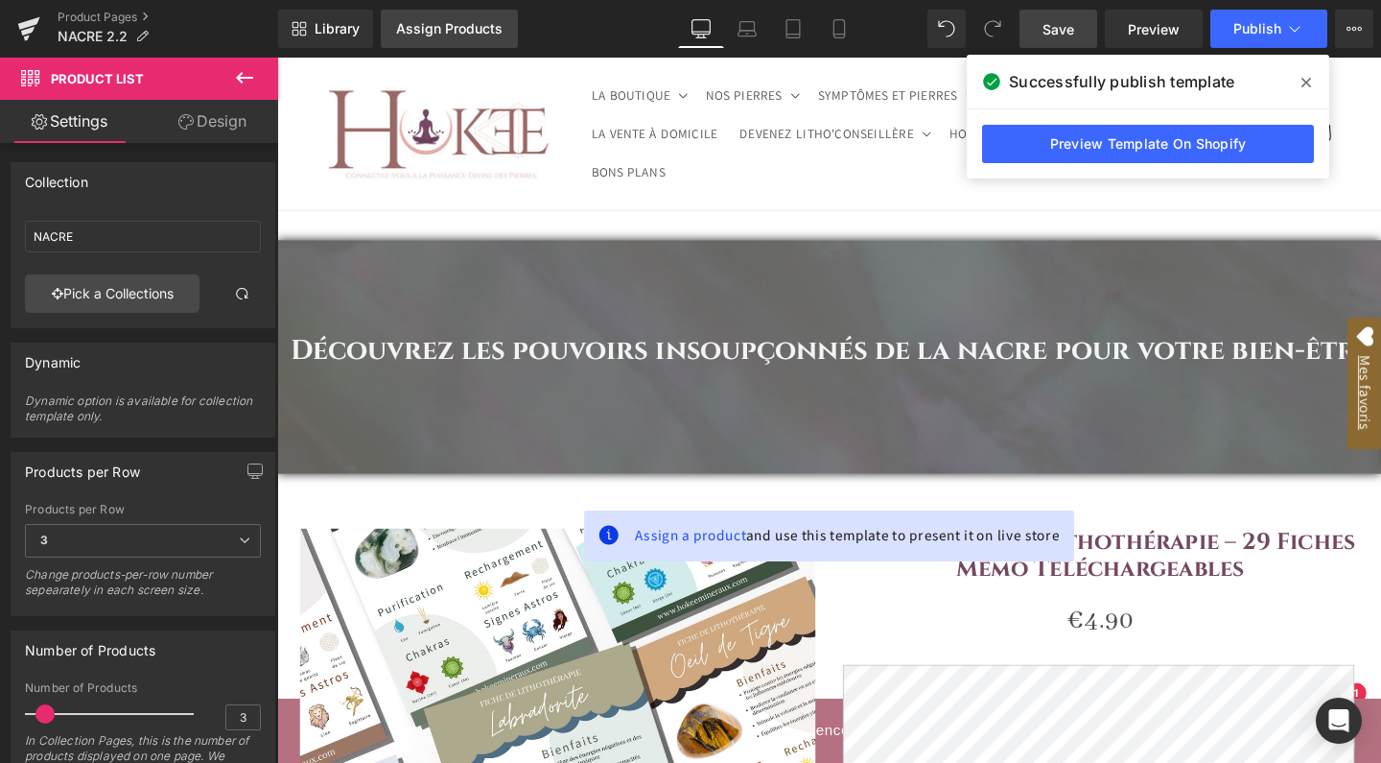
click at [476, 42] on link "Assign Products" at bounding box center [449, 29] width 137 height 38
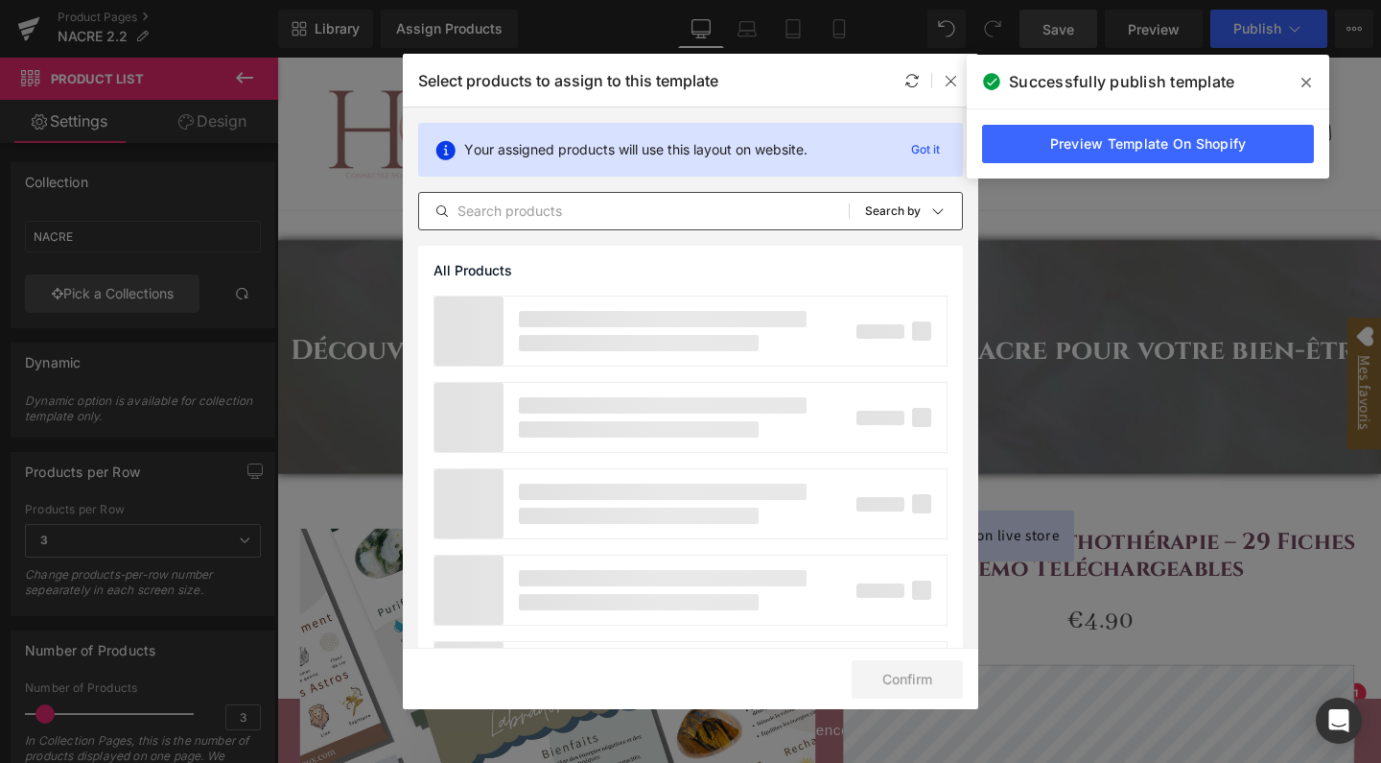
click at [533, 204] on input "text" at bounding box center [634, 211] width 430 height 23
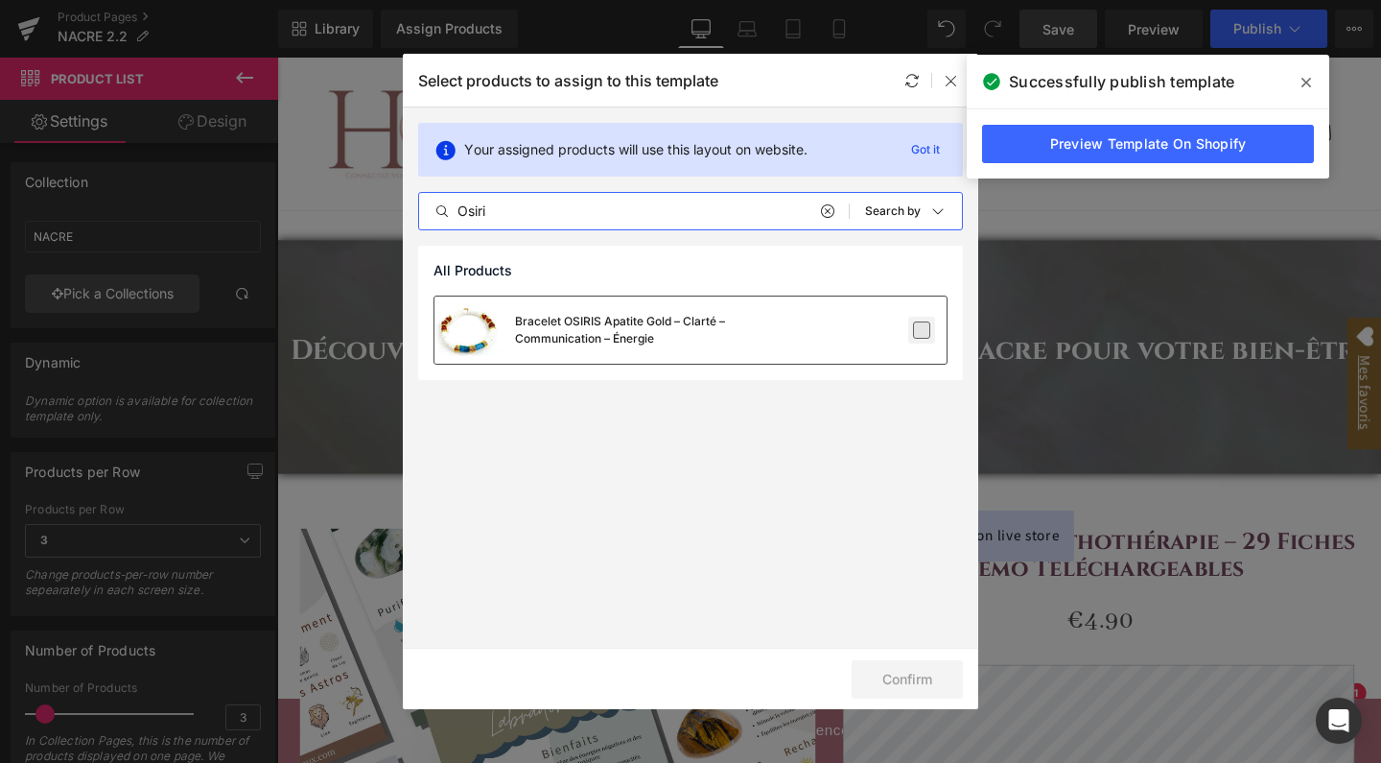
type input "Osiri"
click at [926, 332] on label at bounding box center [921, 329] width 17 height 17
click at [922, 330] on input "checkbox" at bounding box center [922, 330] width 0 height 0
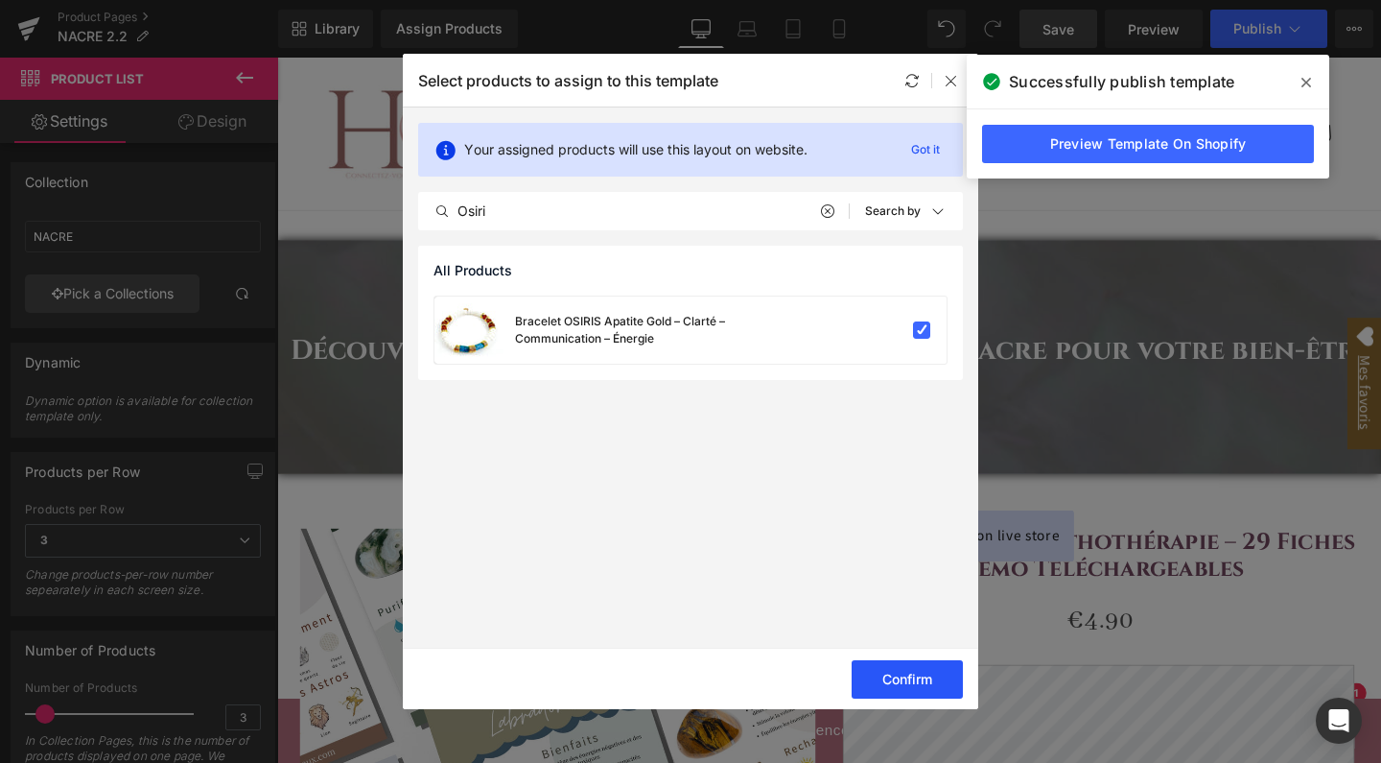
click at [907, 673] on button "Confirm" at bounding box center [907, 679] width 111 height 38
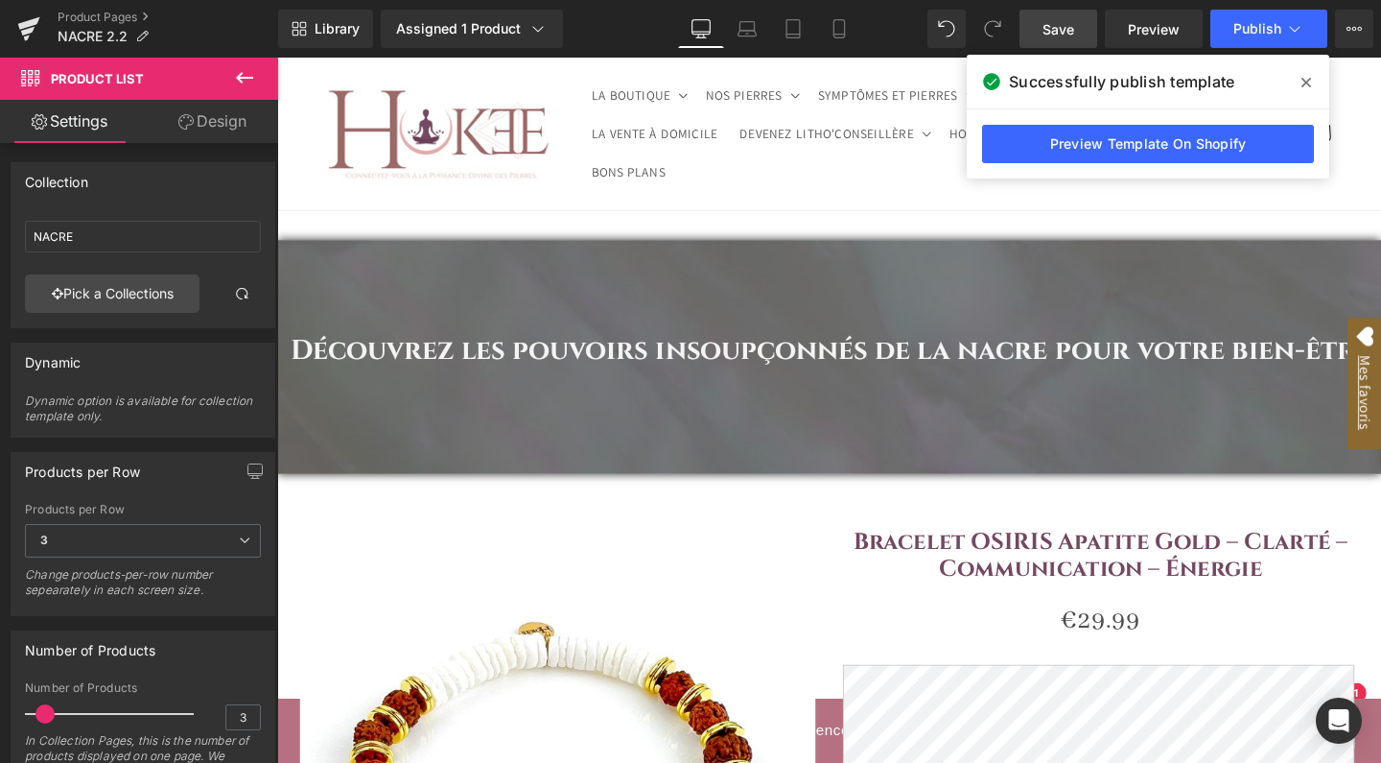
click at [1063, 38] on span "Save" at bounding box center [1059, 29] width 32 height 20
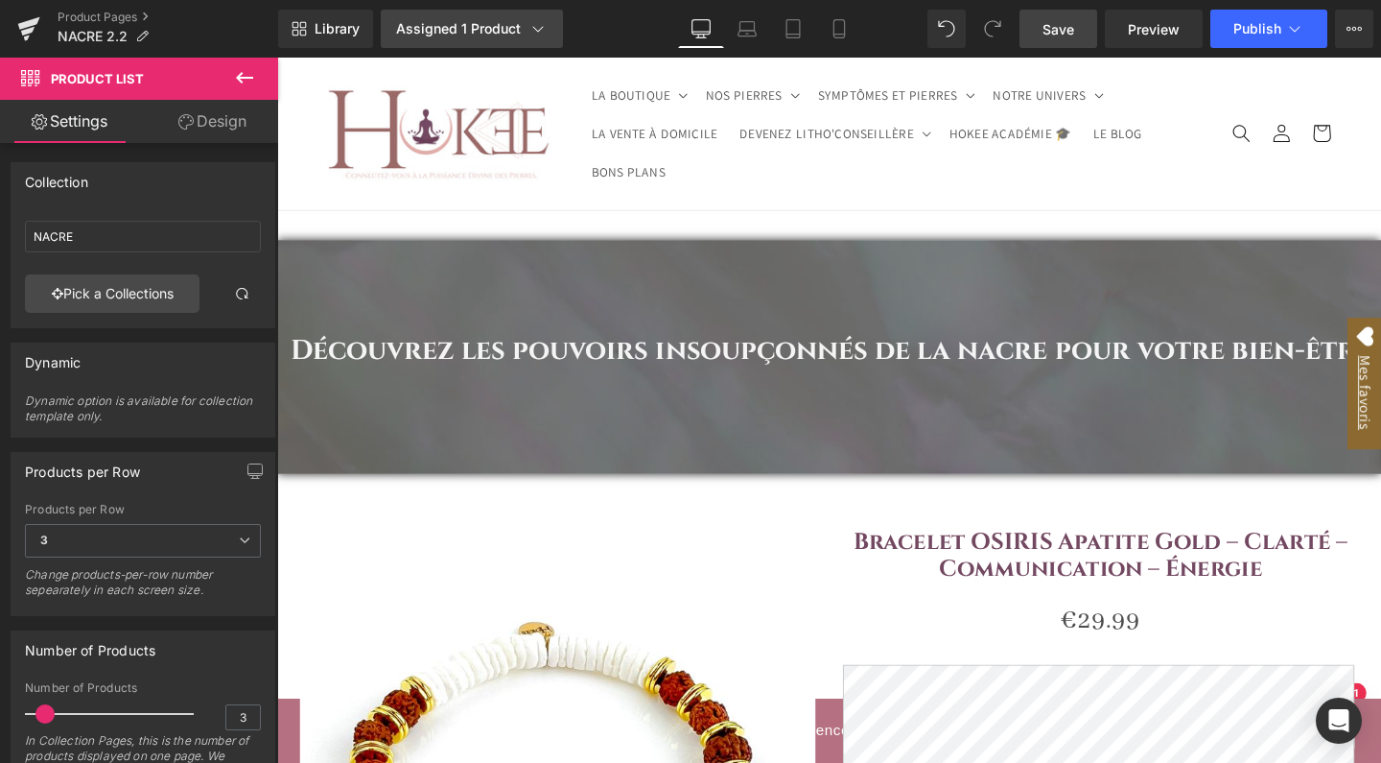
click at [461, 36] on div "Assigned 1 Product" at bounding box center [472, 28] width 152 height 19
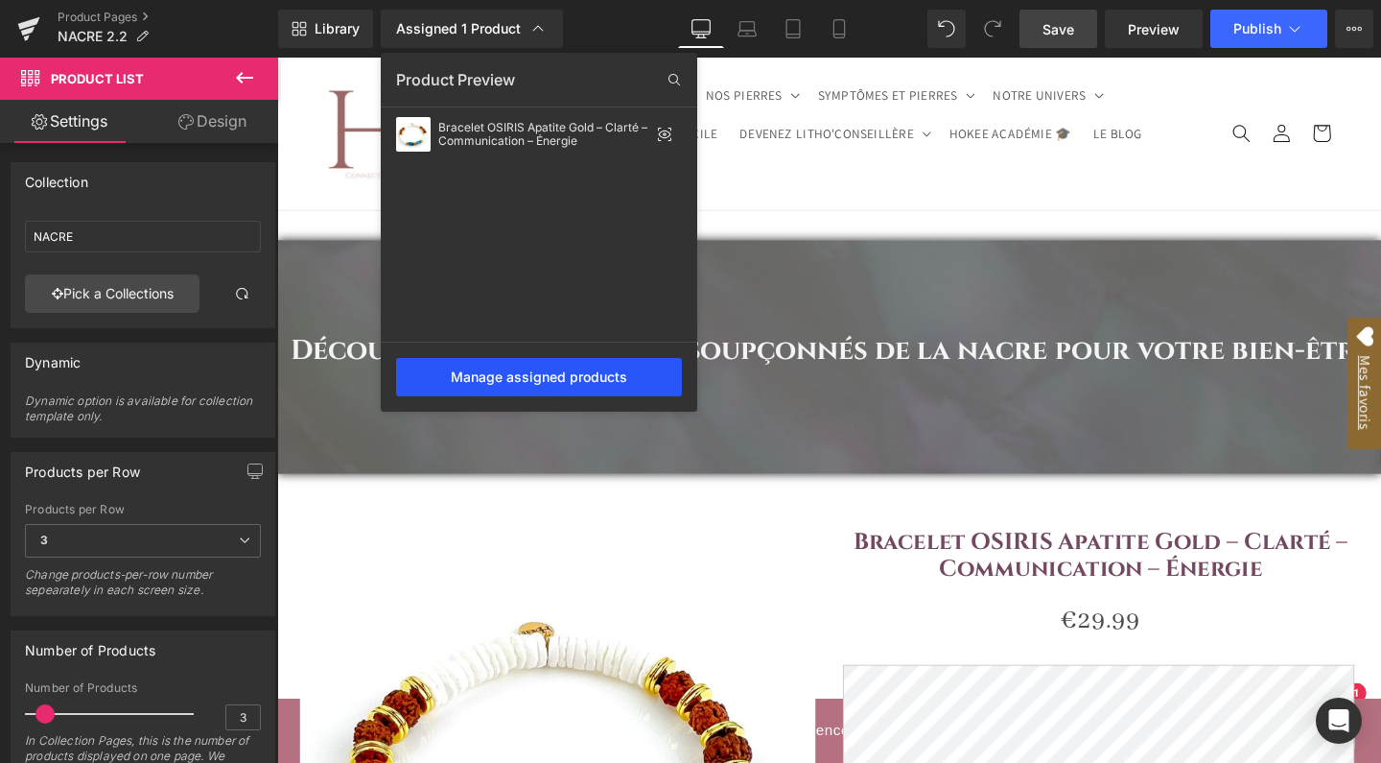
click at [519, 386] on div "Manage assigned products" at bounding box center [539, 377] width 286 height 38
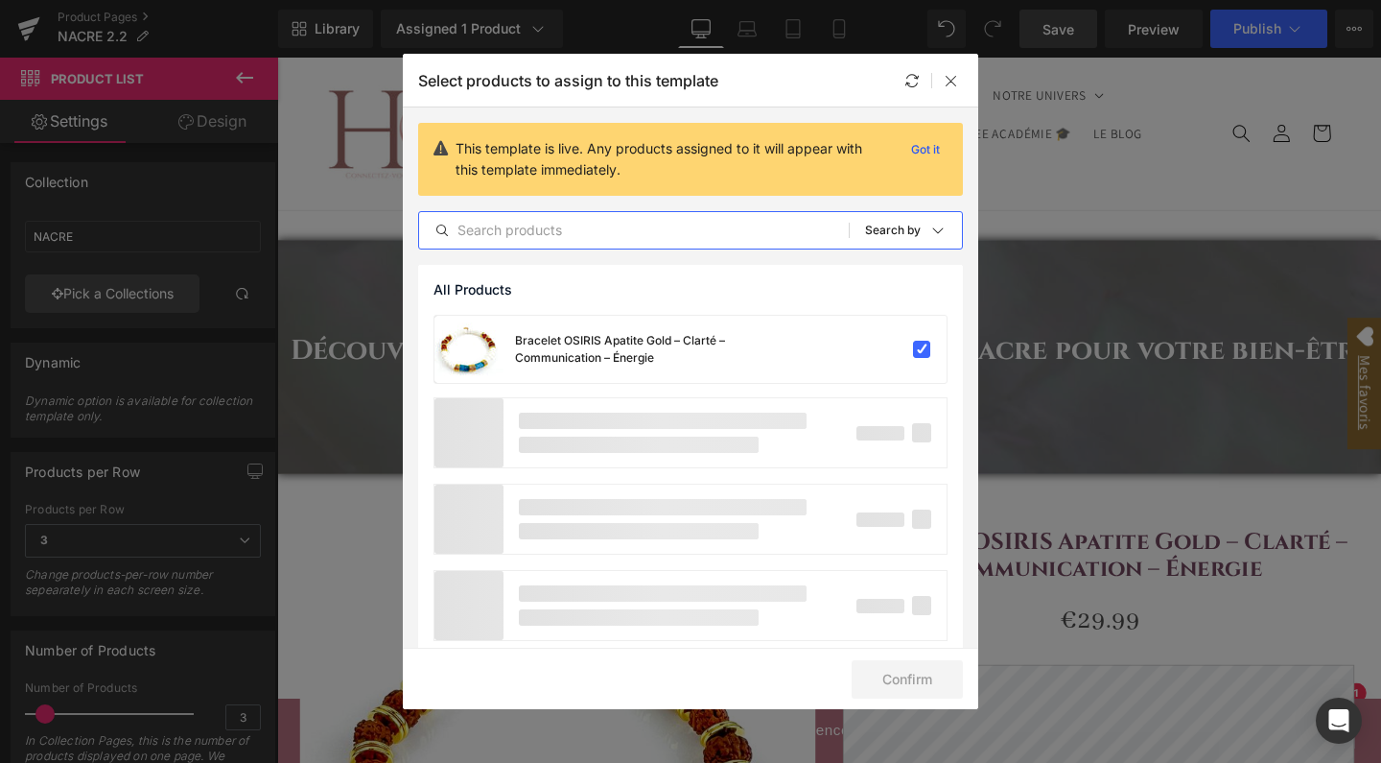
click at [548, 232] on input "text" at bounding box center [634, 230] width 430 height 23
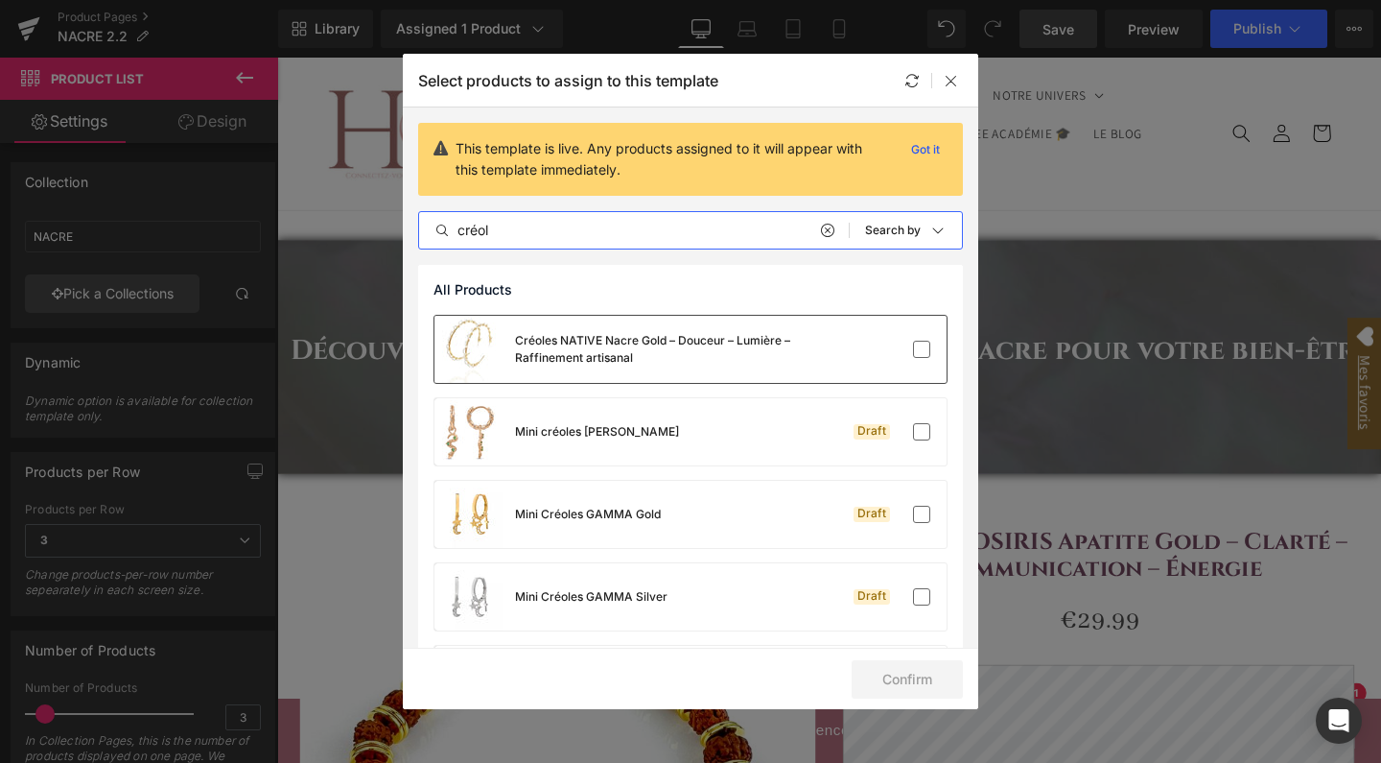
type input "créol"
click at [600, 367] on div "Créoles NATIVE Nacre Gold – Douceur – Lumière – Raffinement artisanal" at bounding box center [618, 349] width 368 height 67
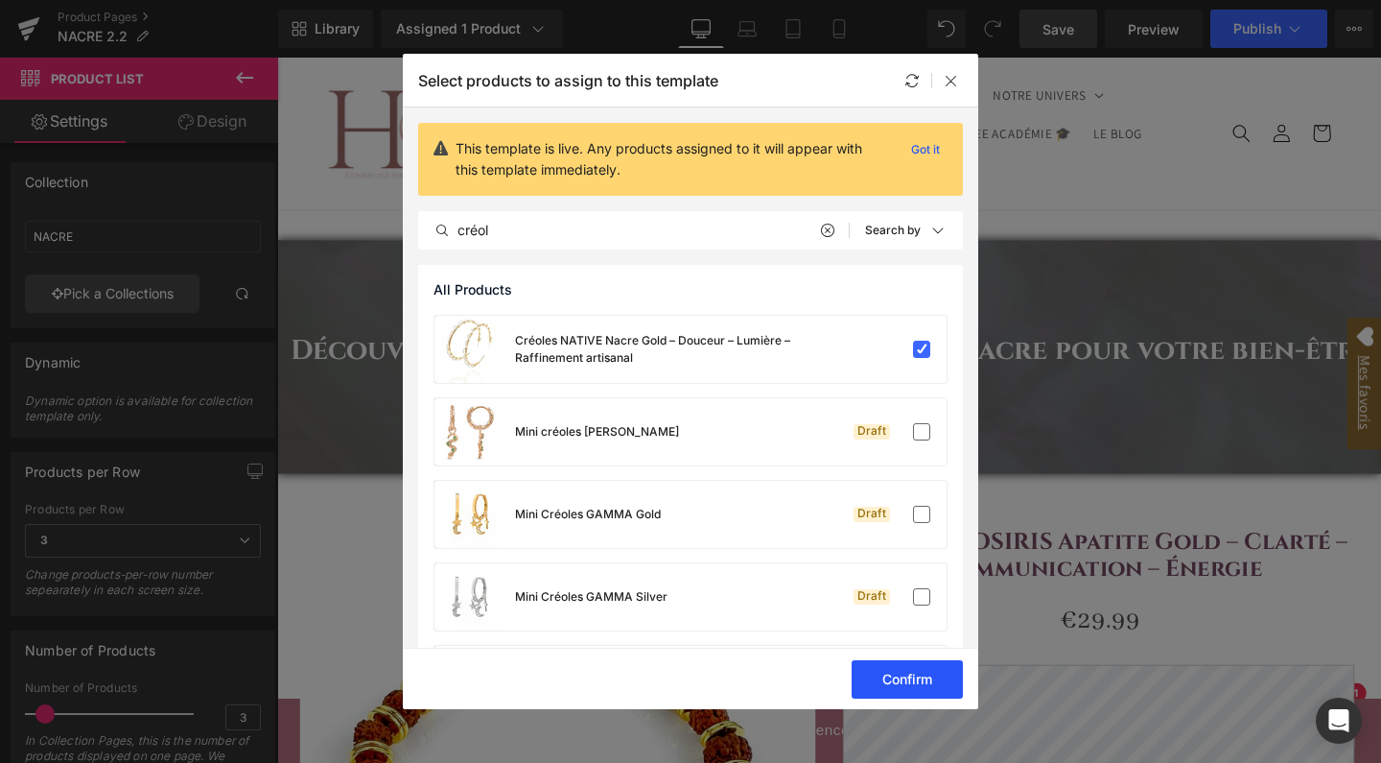
click at [892, 672] on button "Confirm" at bounding box center [907, 679] width 111 height 38
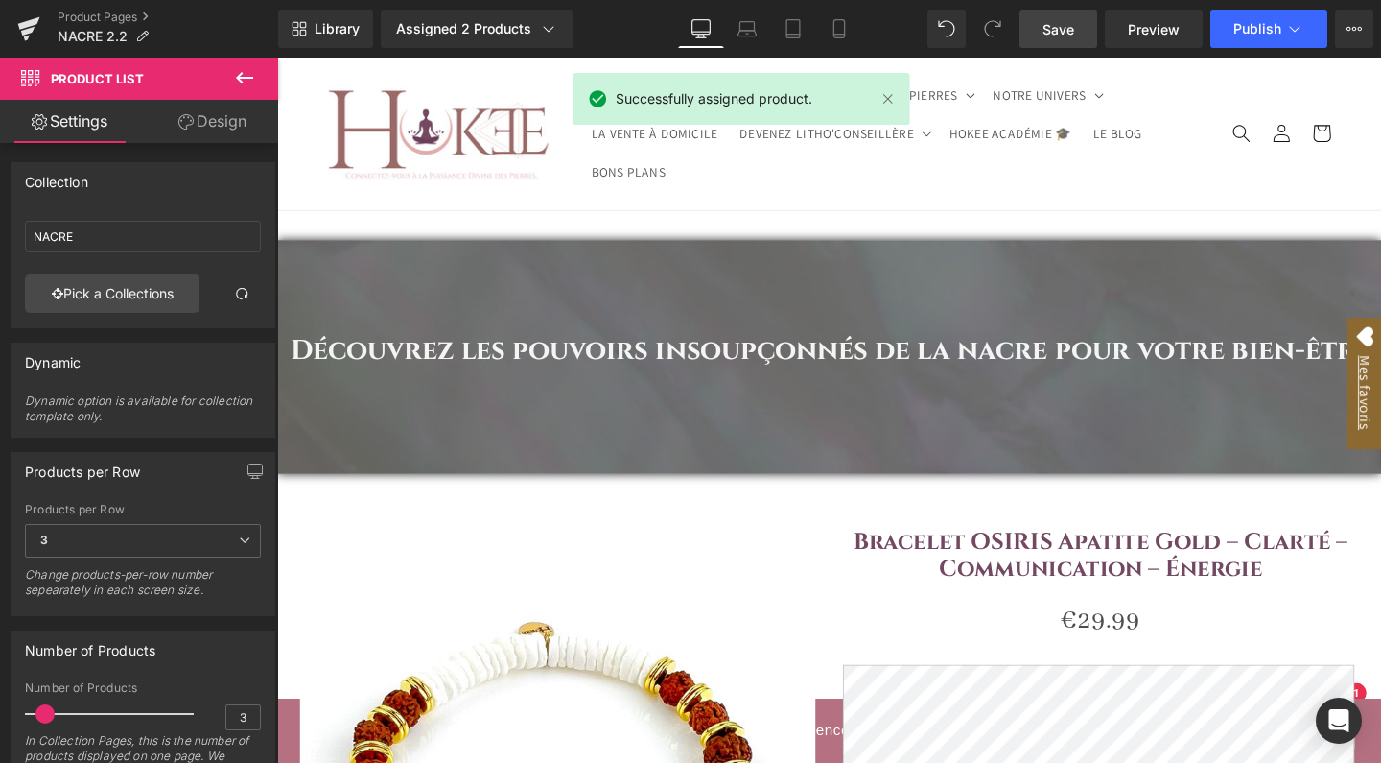
click at [1061, 22] on span "Save" at bounding box center [1059, 29] width 32 height 20
click at [1284, 42] on button "Publish" at bounding box center [1268, 29] width 117 height 38
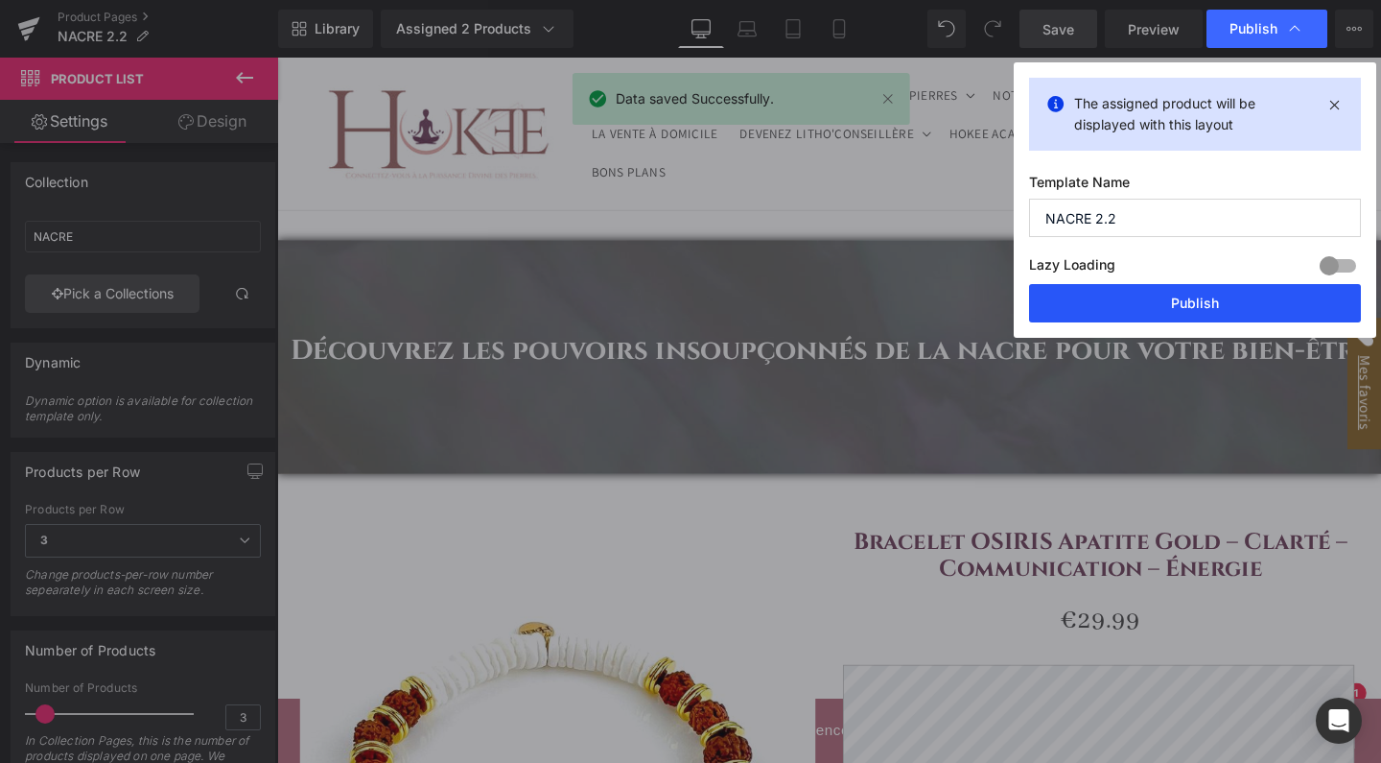
click at [1163, 298] on button "Publish" at bounding box center [1195, 303] width 332 height 38
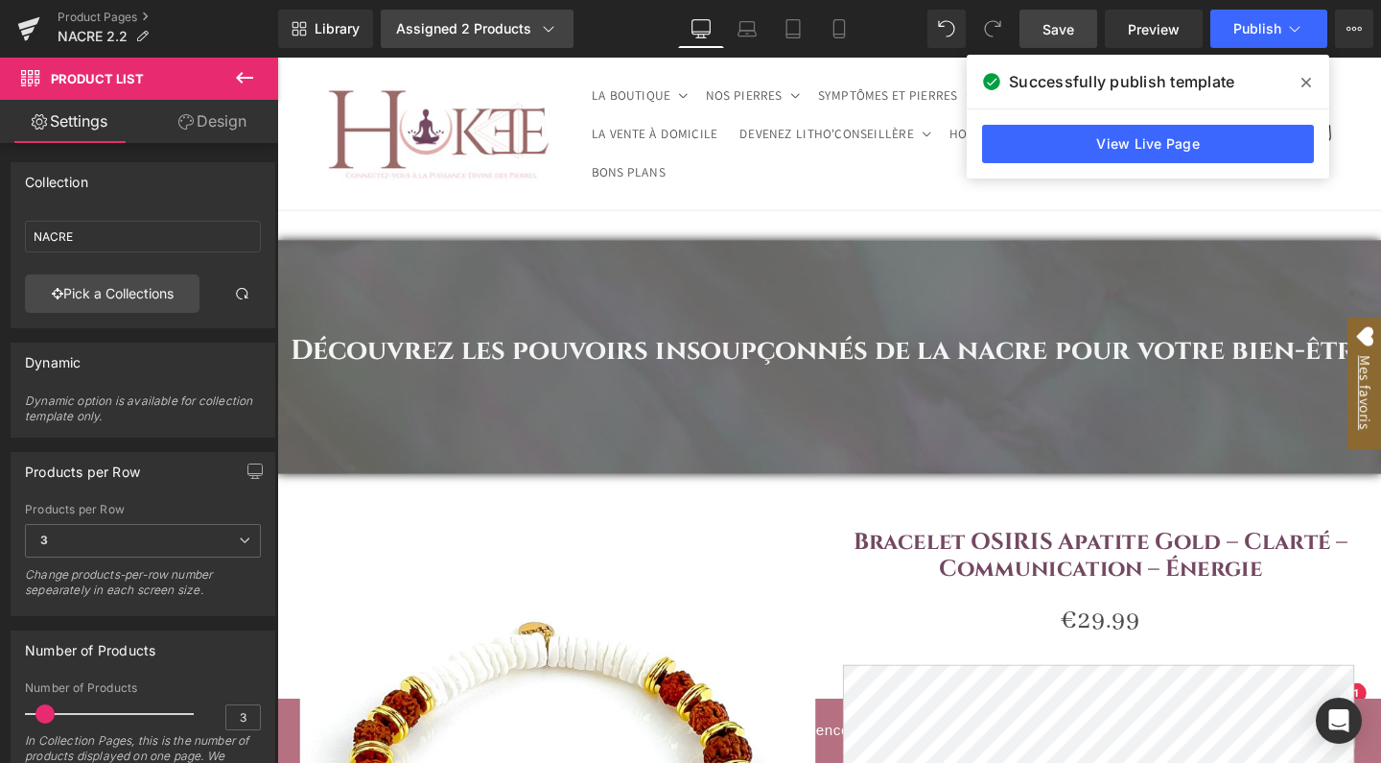
click at [461, 22] on div "Assigned 2 Products" at bounding box center [477, 28] width 162 height 19
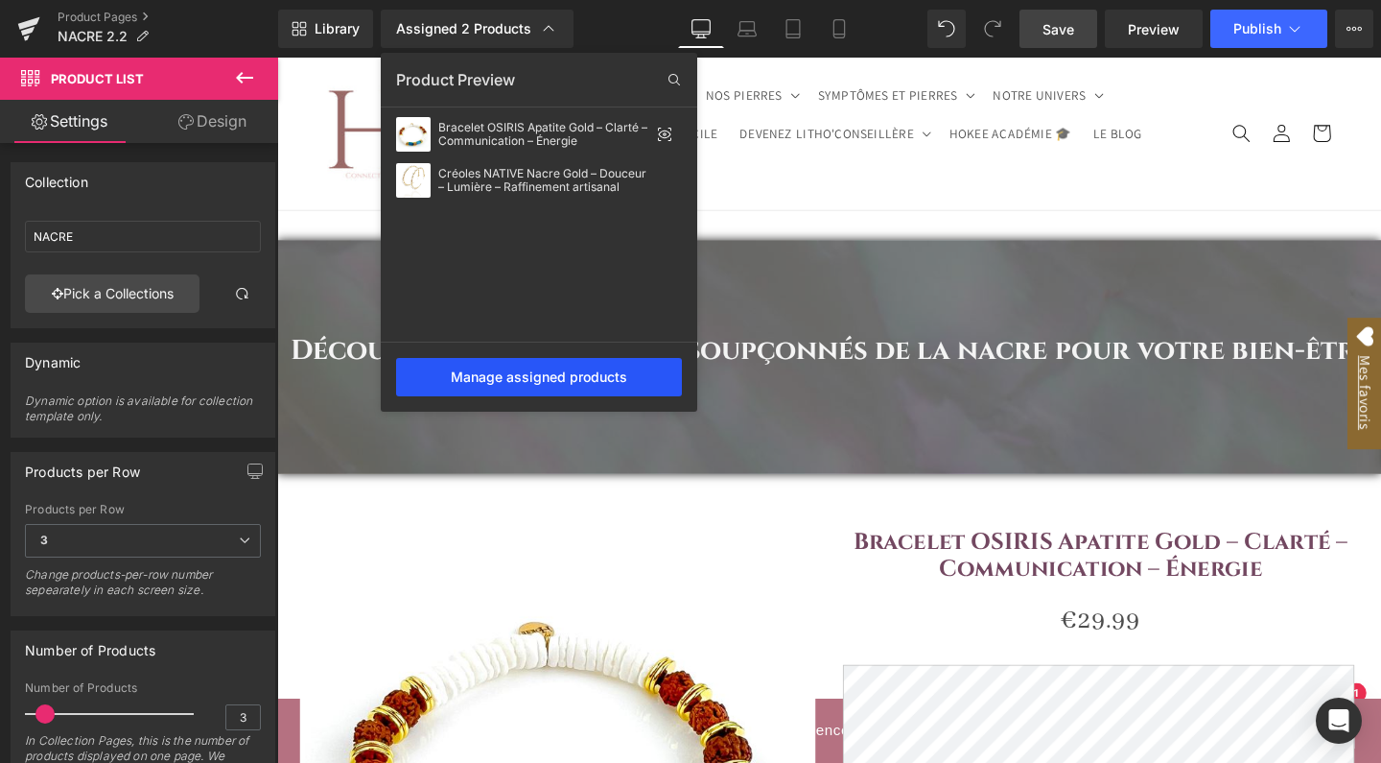
click at [478, 373] on div "Manage assigned products" at bounding box center [539, 377] width 286 height 38
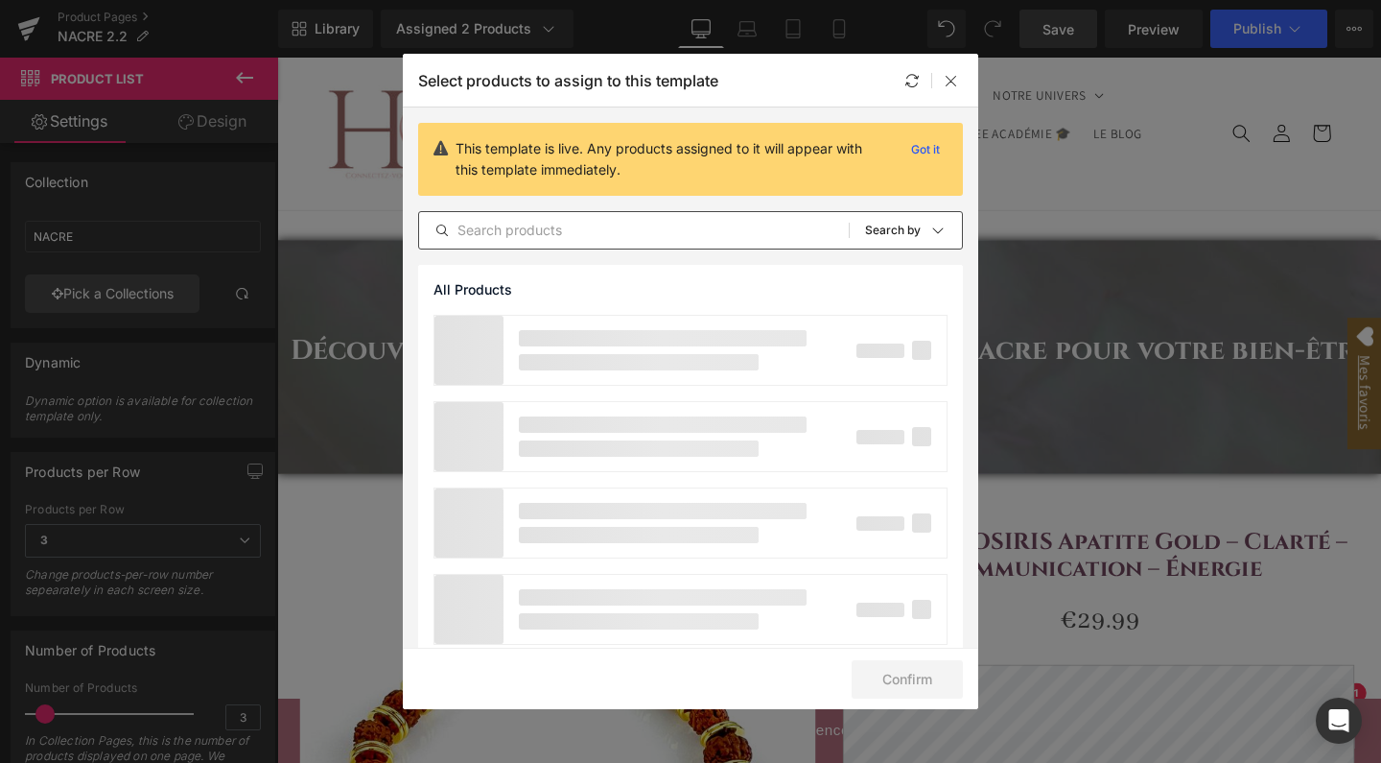
click at [504, 219] on div "All Products Shopify Collections Product Templates Shopify Collections Sort: Se…" at bounding box center [690, 230] width 545 height 38
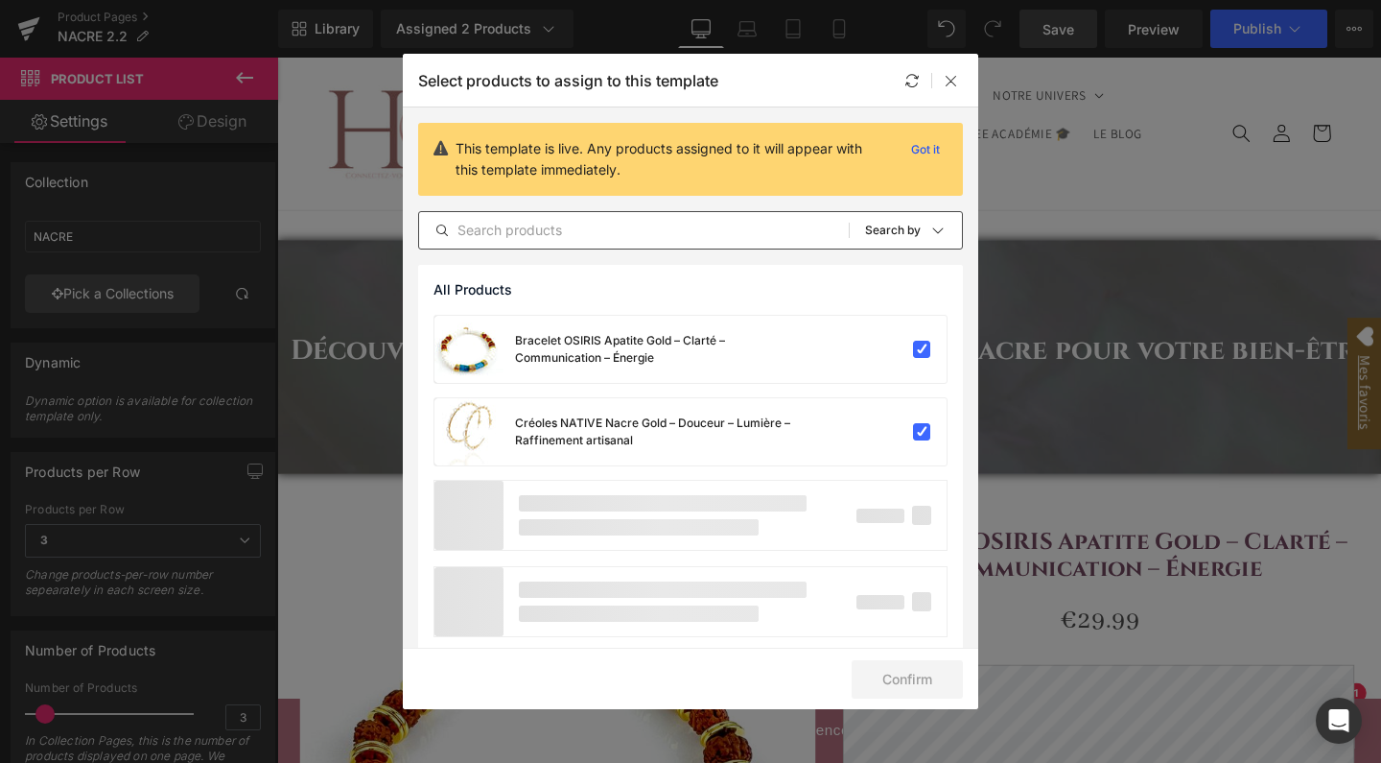
click at [512, 234] on input "text" at bounding box center [634, 230] width 430 height 23
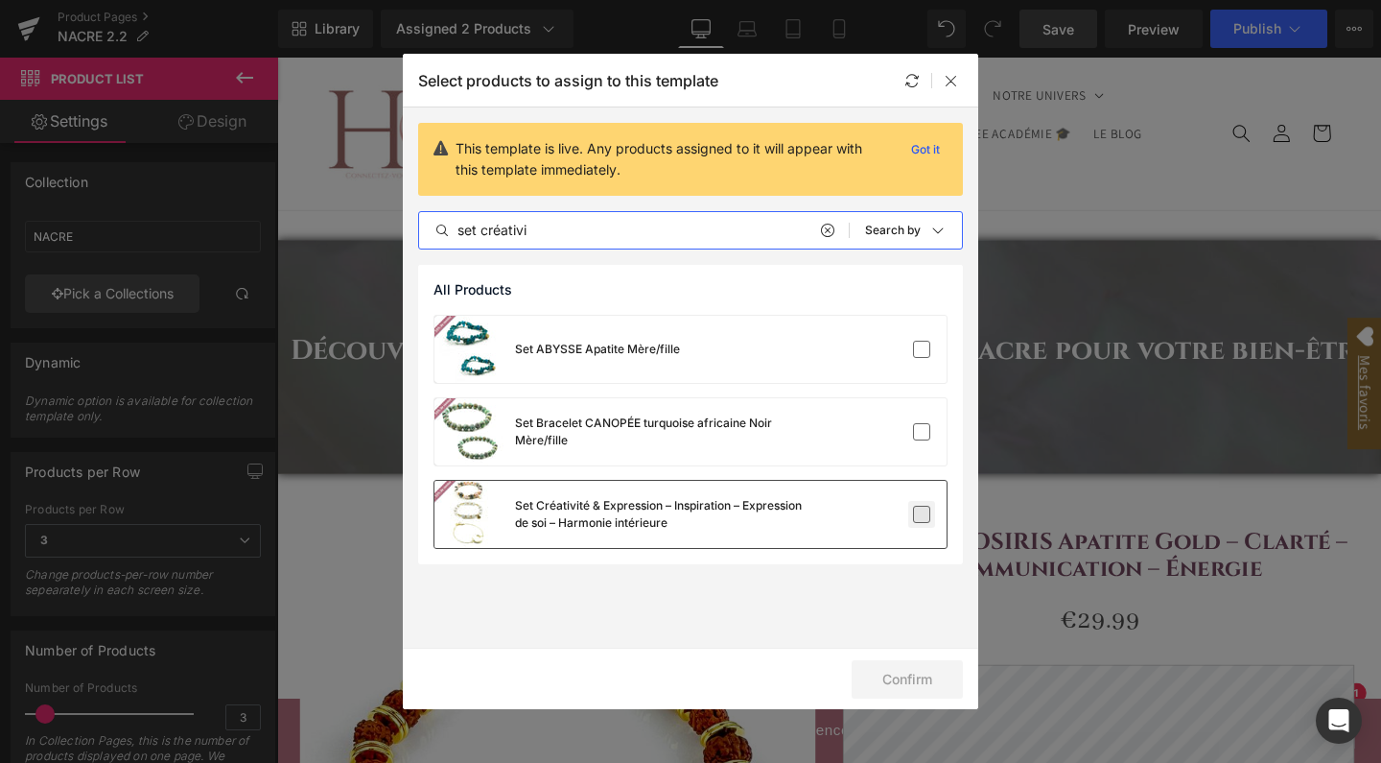
type input "set créativi"
click at [919, 512] on label at bounding box center [921, 513] width 17 height 17
click at [922, 514] on input "checkbox" at bounding box center [922, 514] width 0 height 0
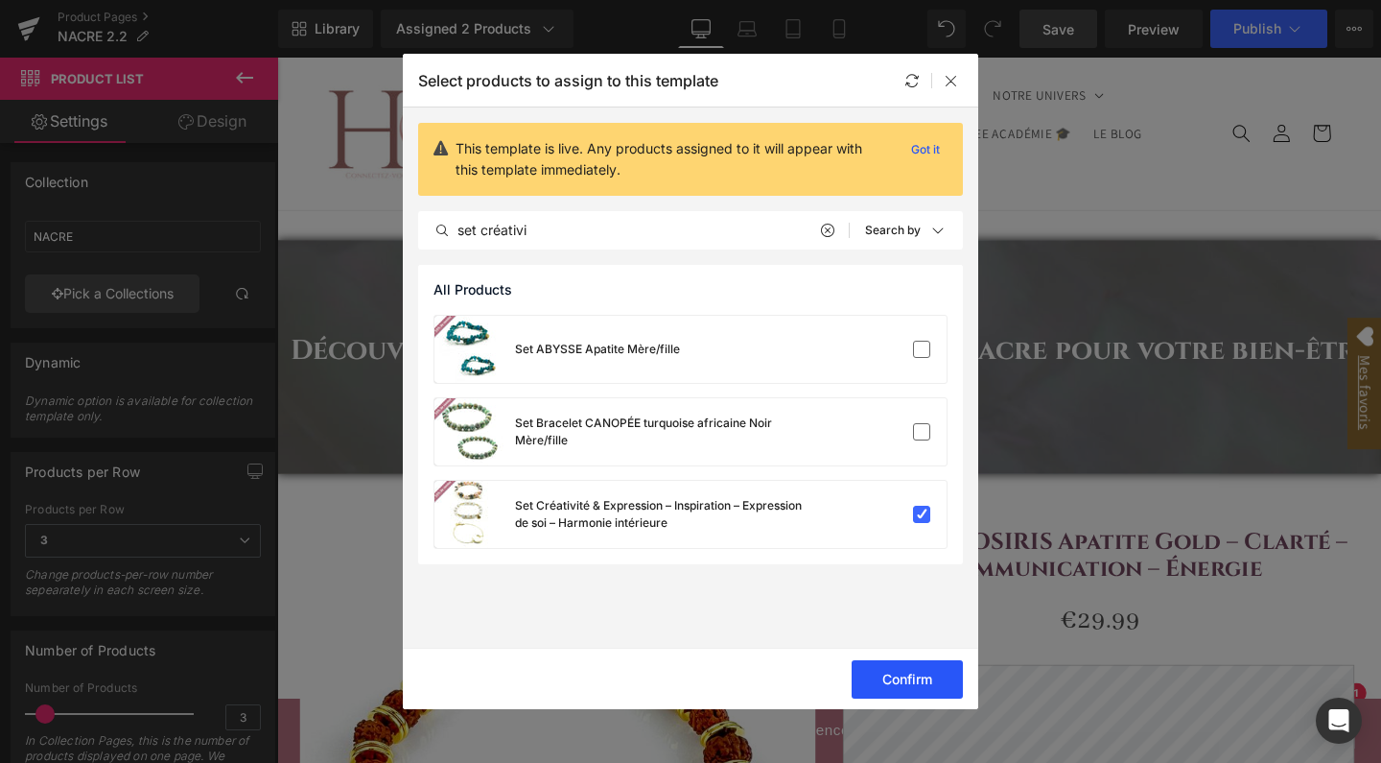
click at [915, 677] on button "Confirm" at bounding box center [907, 679] width 111 height 38
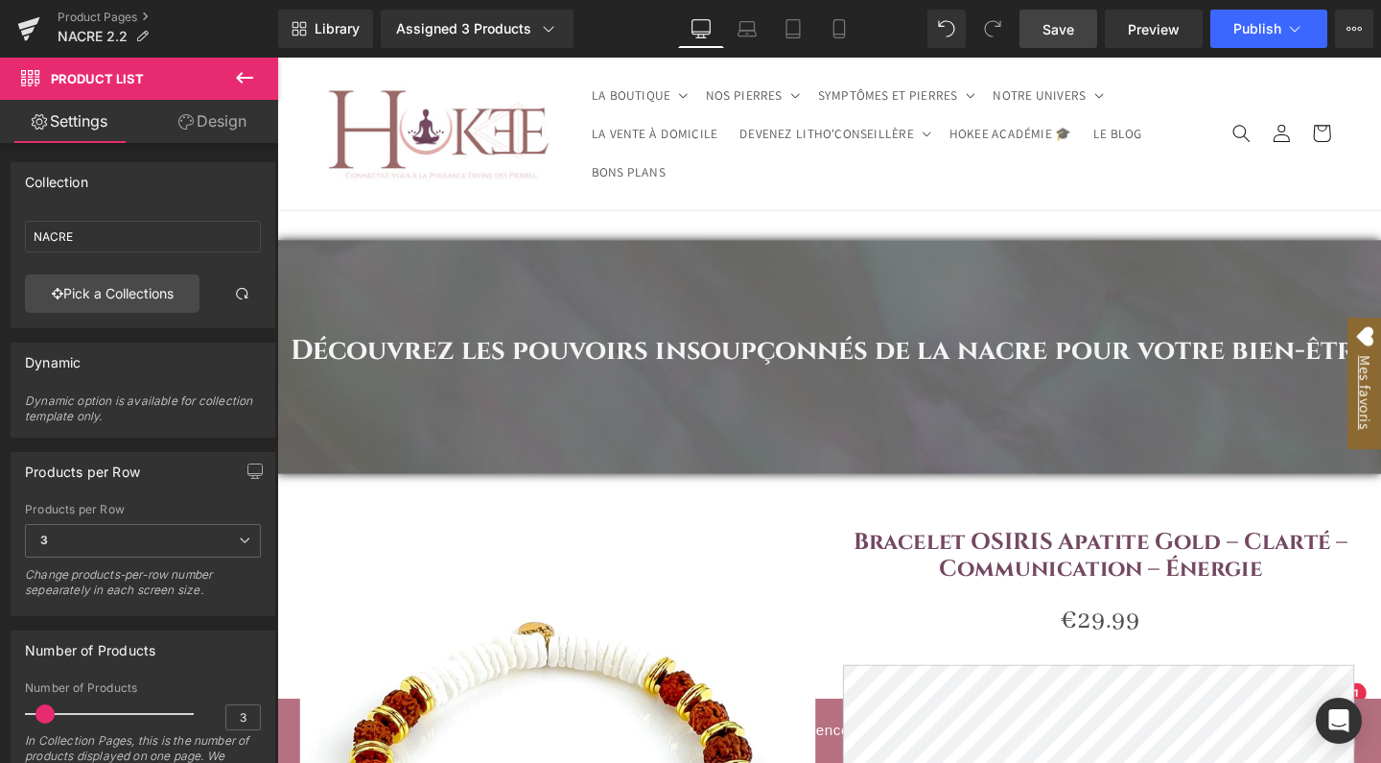
click at [1069, 17] on link "Save" at bounding box center [1059, 29] width 78 height 38
